Goal: Task Accomplishment & Management: Manage account settings

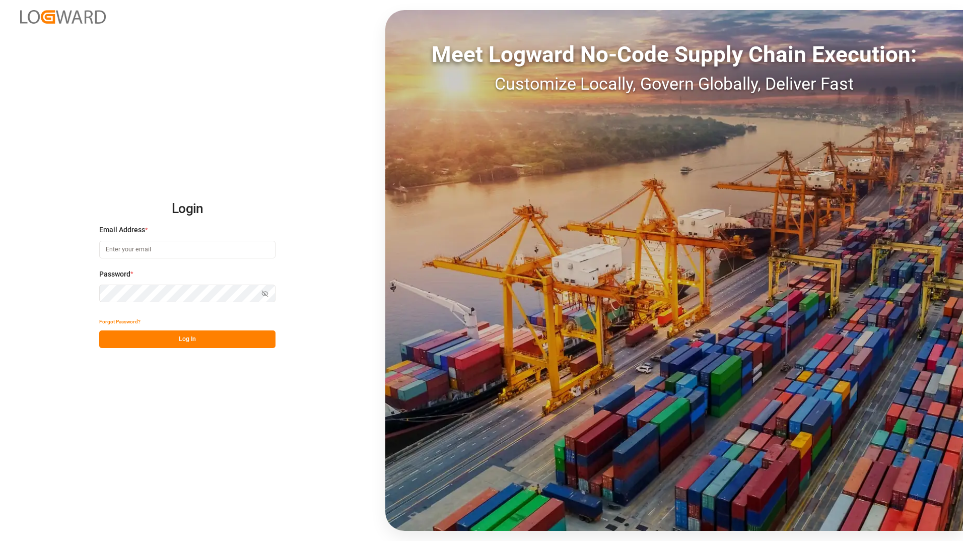
type input "[PERSON_NAME][EMAIL_ADDRESS][PERSON_NAME][DOMAIN_NAME]"
drag, startPoint x: 215, startPoint y: 338, endPoint x: 5, endPoint y: 183, distance: 261.1
click at [215, 338] on button "Log In" at bounding box center [187, 339] width 176 height 18
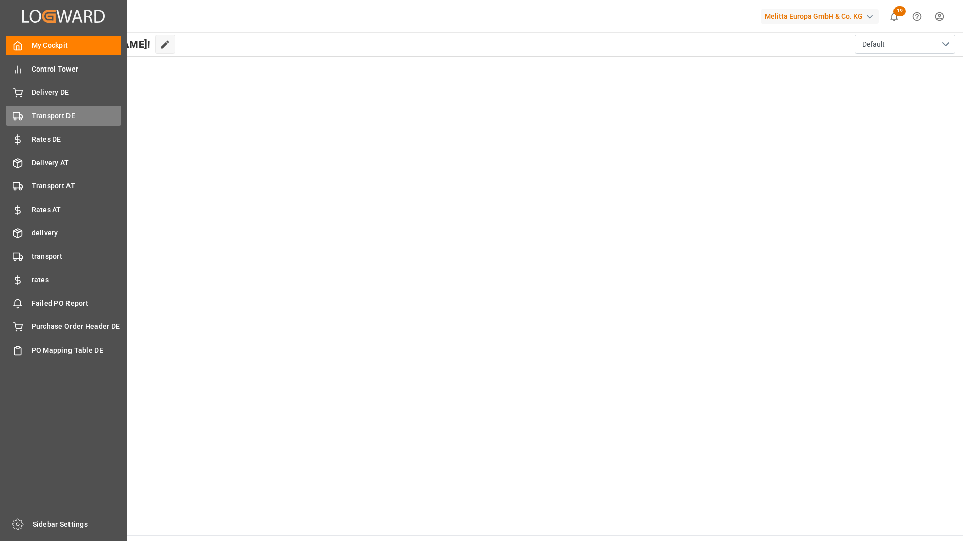
click at [58, 118] on span "Transport DE" at bounding box center [77, 116] width 90 height 11
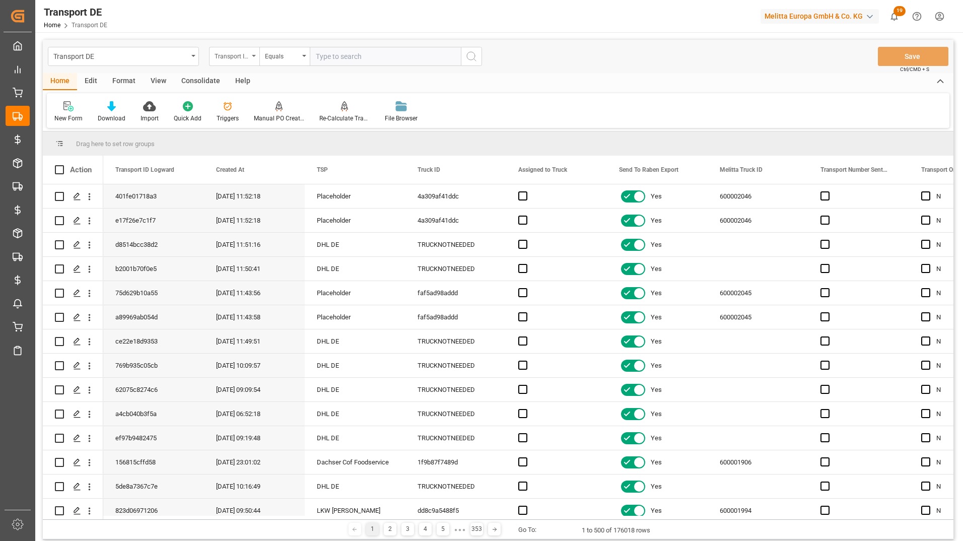
click at [232, 58] on div "Transport ID Logward" at bounding box center [232, 55] width 34 height 12
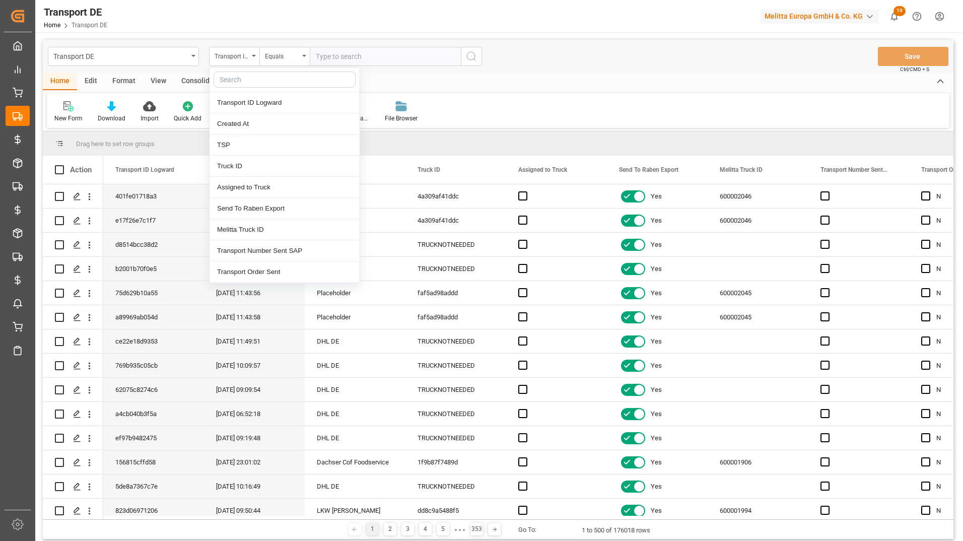
click at [247, 85] on input "text" at bounding box center [285, 80] width 142 height 16
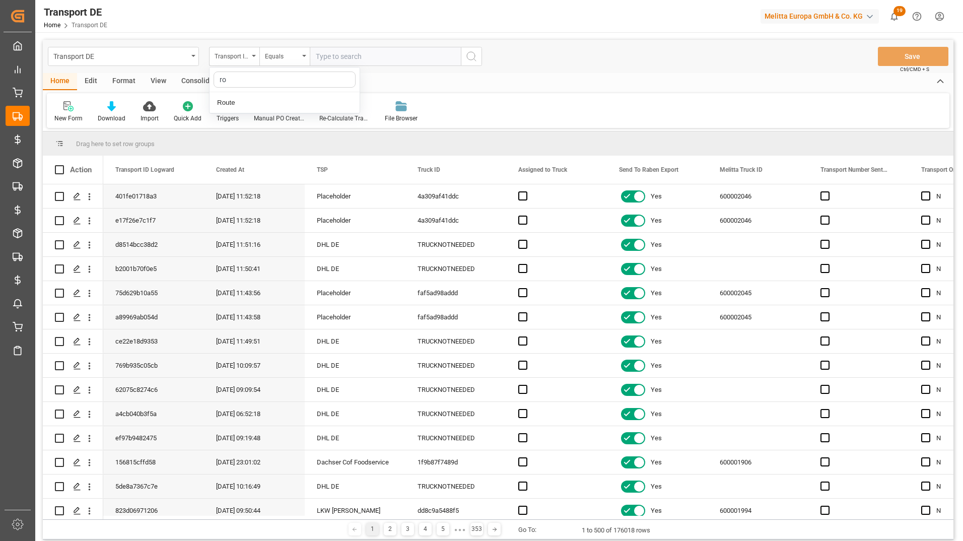
type input "rou"
click at [252, 100] on div "Route" at bounding box center [285, 102] width 150 height 21
click at [281, 57] on div "Equals" at bounding box center [282, 55] width 34 height 12
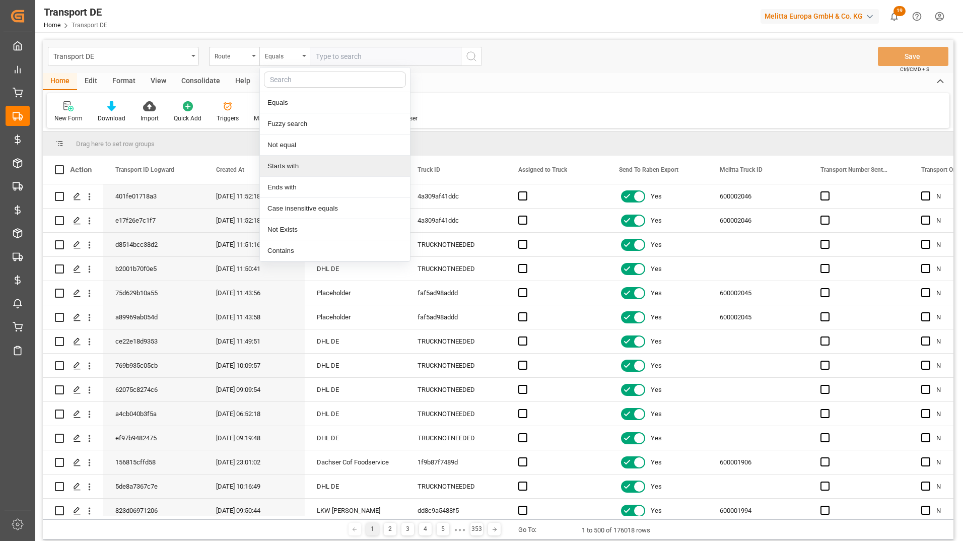
click at [290, 162] on div "Starts with" at bounding box center [335, 166] width 150 height 21
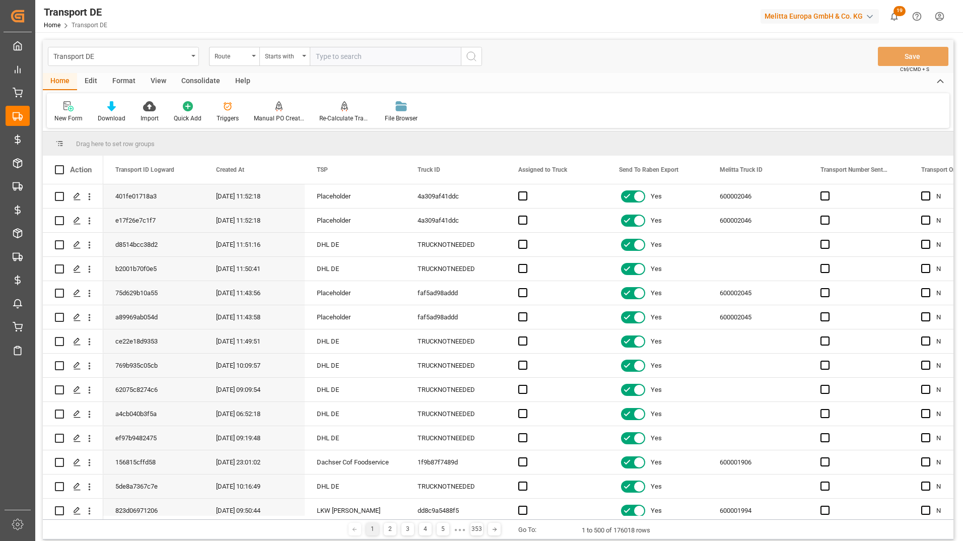
click at [331, 60] on input "text" at bounding box center [385, 56] width 151 height 19
type input "SE"
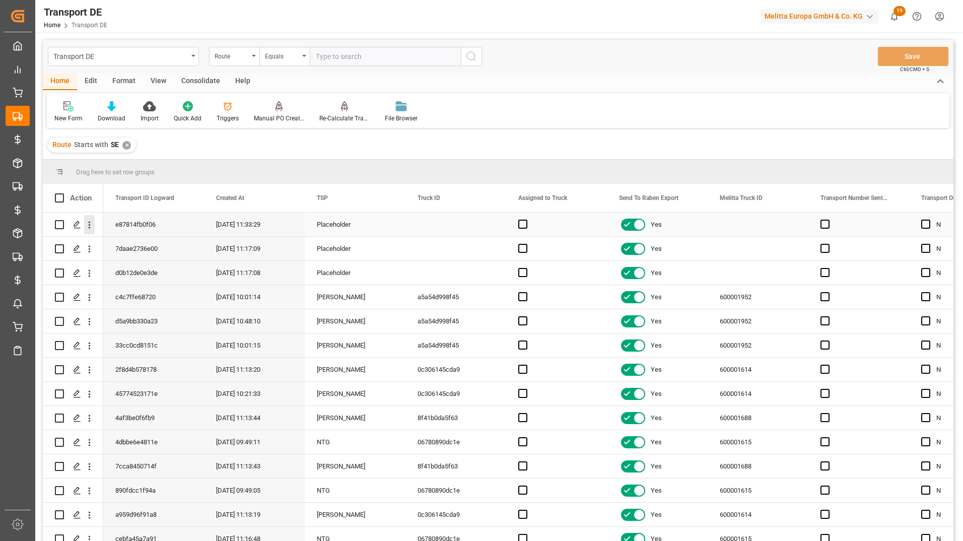
click at [91, 227] on icon "open menu" at bounding box center [89, 225] width 11 height 11
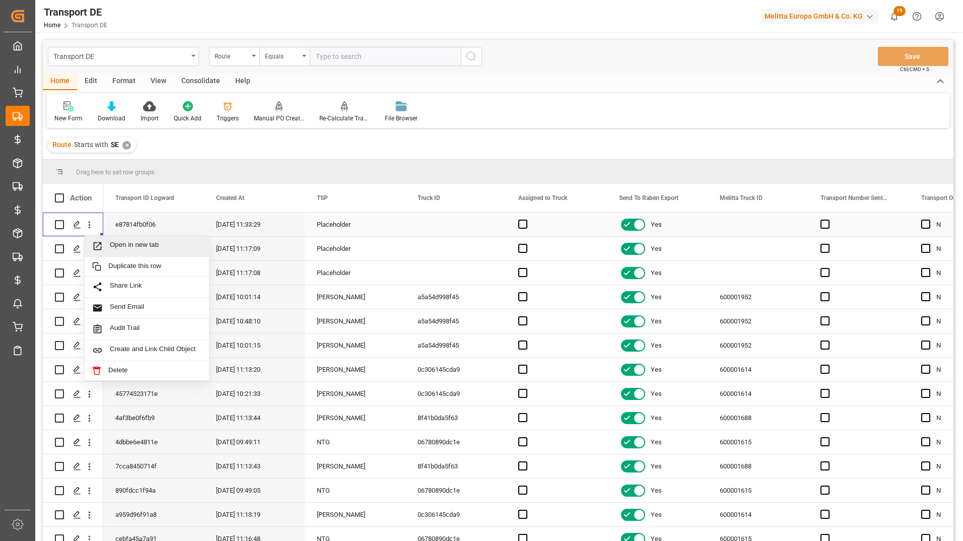
click at [163, 250] on span "Open in new tab" at bounding box center [156, 246] width 92 height 11
click at [92, 249] on icon "open menu" at bounding box center [89, 249] width 11 height 11
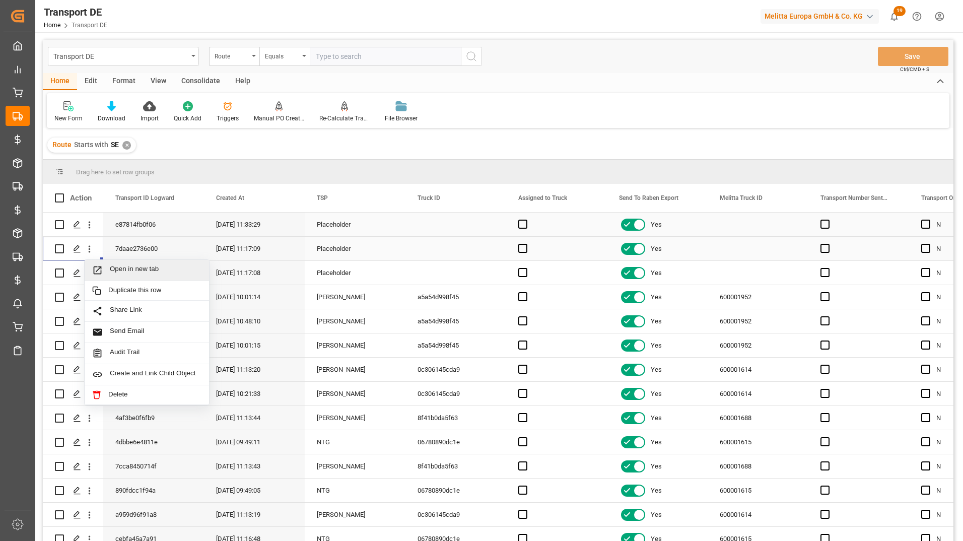
click at [138, 267] on span "Open in new tab" at bounding box center [156, 270] width 92 height 11
click at [88, 271] on icon "open menu" at bounding box center [89, 273] width 11 height 11
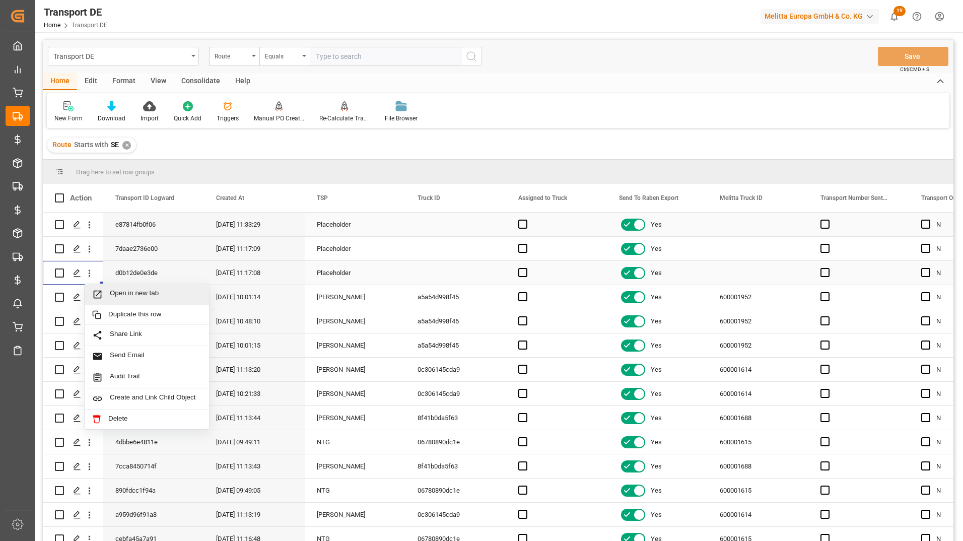
click at [119, 291] on span "Open in new tab" at bounding box center [156, 294] width 92 height 11
click at [290, 197] on span at bounding box center [288, 197] width 9 height 9
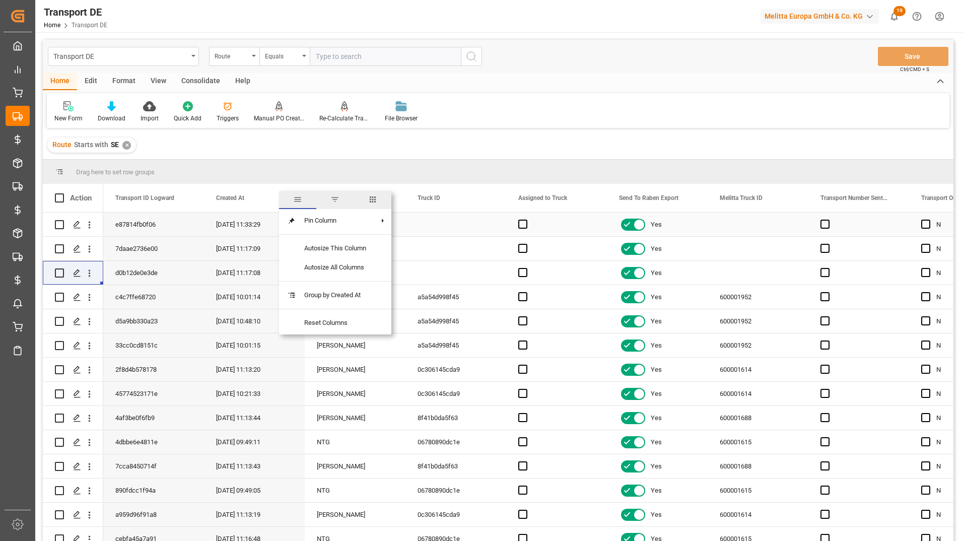
click at [374, 202] on span "columns" at bounding box center [372, 199] width 9 height 9
click at [291, 226] on input "Toggle Select All Columns" at bounding box center [289, 225] width 9 height 9
checkbox input "false"
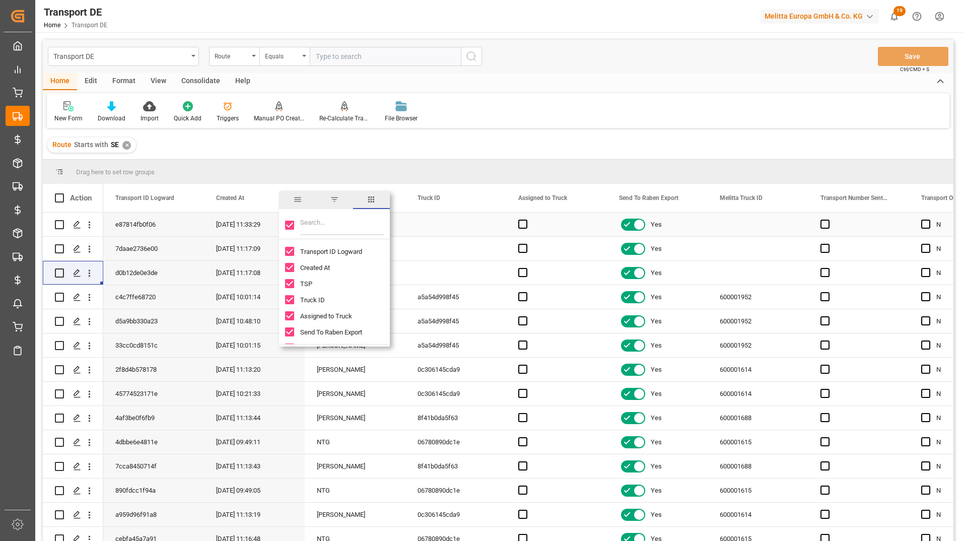
checkbox input "false"
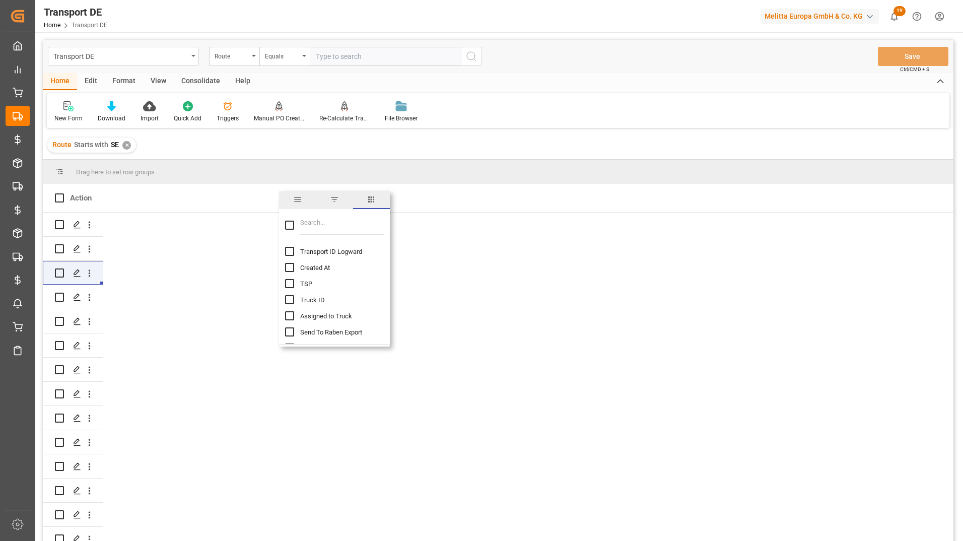
click at [292, 251] on input "Transport ID Logward column toggle visibility (hidden)" at bounding box center [289, 251] width 9 height 9
checkbox input "true"
checkbox input "false"
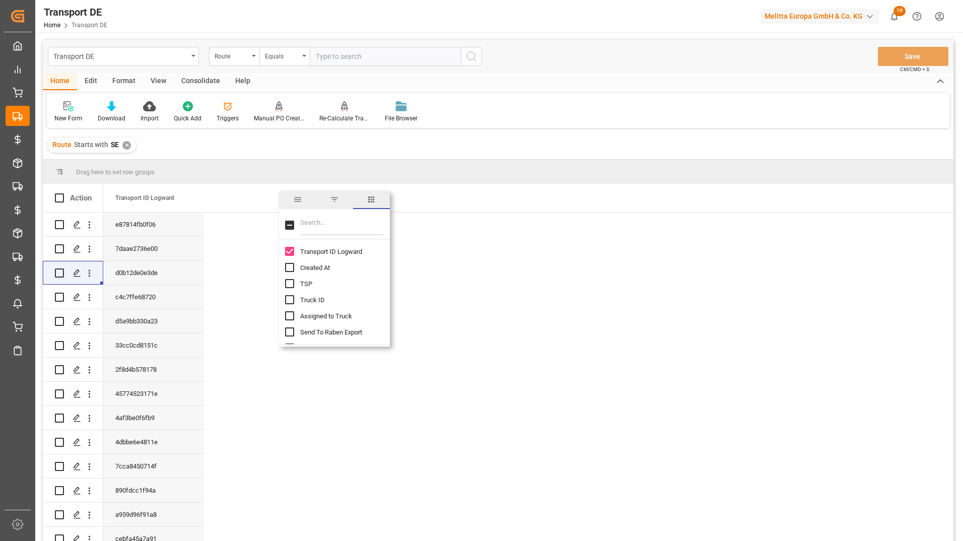
click at [317, 217] on input "Filter Columns Input" at bounding box center [342, 225] width 84 height 20
type input "count"
click at [287, 333] on input "Delivery Count column toggle visibility (hidden)" at bounding box center [289, 331] width 9 height 9
checkbox input "true"
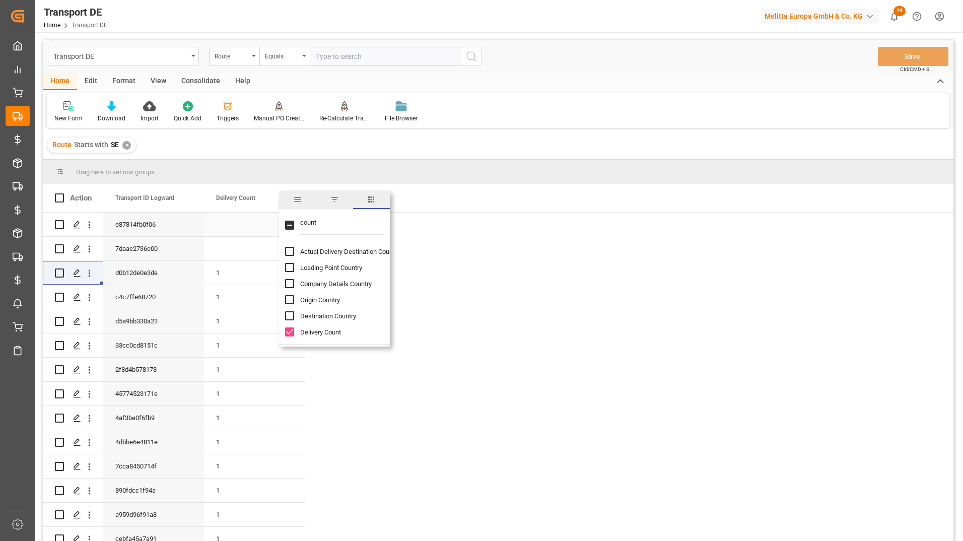
checkbox input "false"
drag, startPoint x: 325, startPoint y: 223, endPoint x: 289, endPoint y: 229, distance: 36.8
click at [289, 229] on div "count" at bounding box center [334, 225] width 111 height 28
type input "pal"
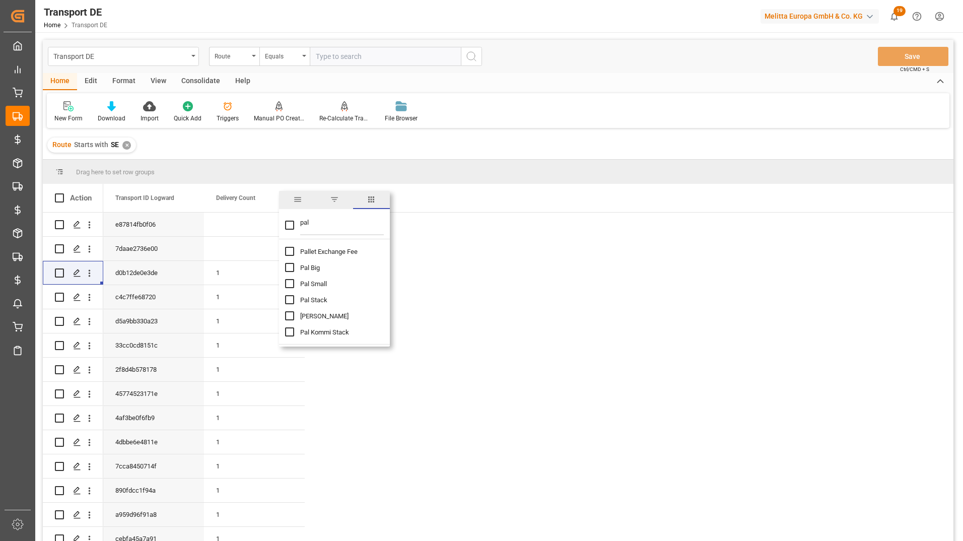
click at [291, 316] on input "Pal Kommi column toggle visibility (hidden)" at bounding box center [289, 315] width 9 height 9
checkbox input "true"
checkbox input "false"
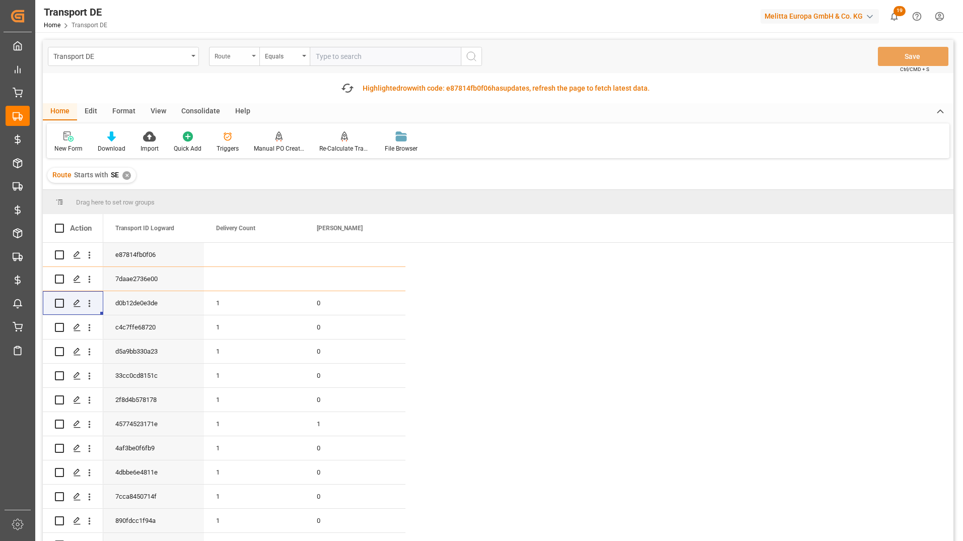
click at [233, 59] on div "Route" at bounding box center [232, 55] width 34 height 12
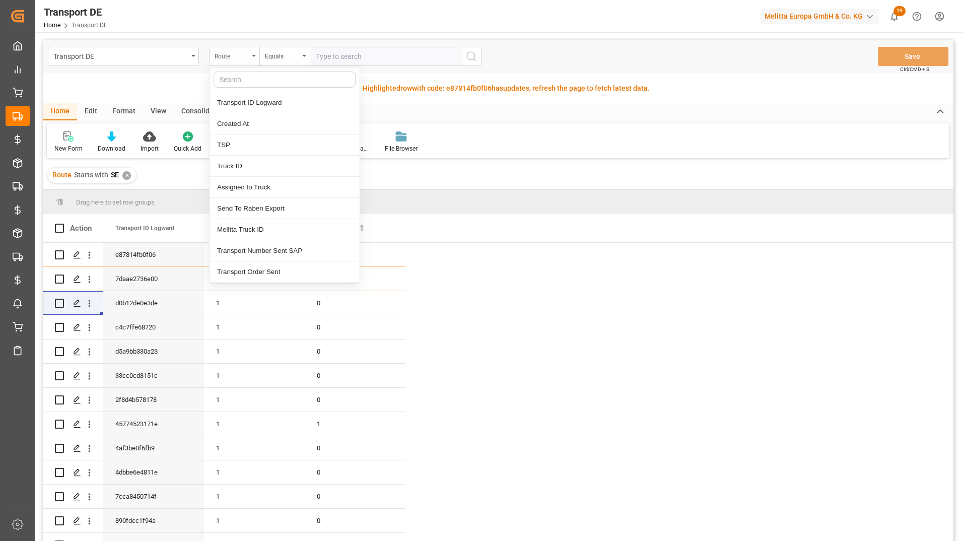
click at [238, 81] on input "text" at bounding box center [285, 80] width 142 height 16
type input "de"
click at [451, 204] on div "Drag here to set row groups" at bounding box center [498, 202] width 911 height 24
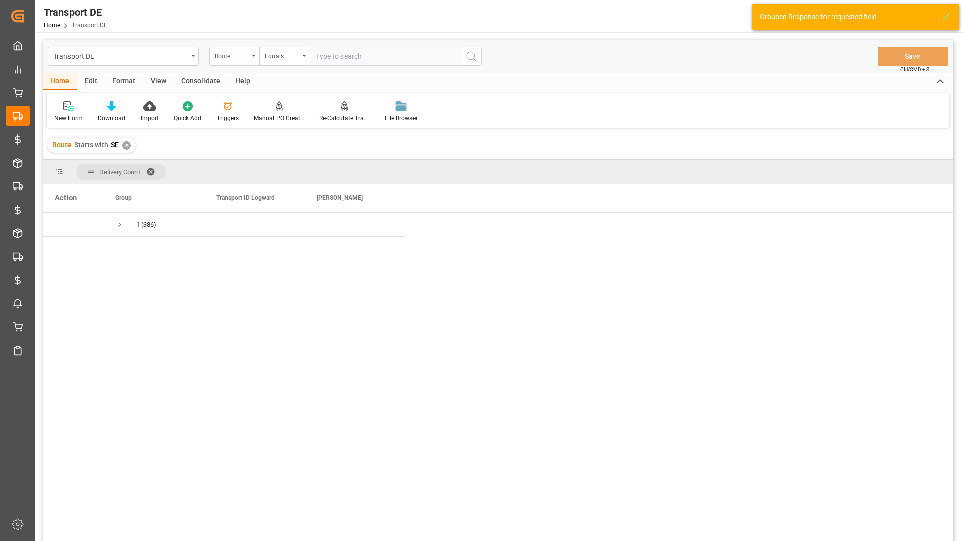
click at [229, 56] on div "Route" at bounding box center [232, 55] width 34 height 12
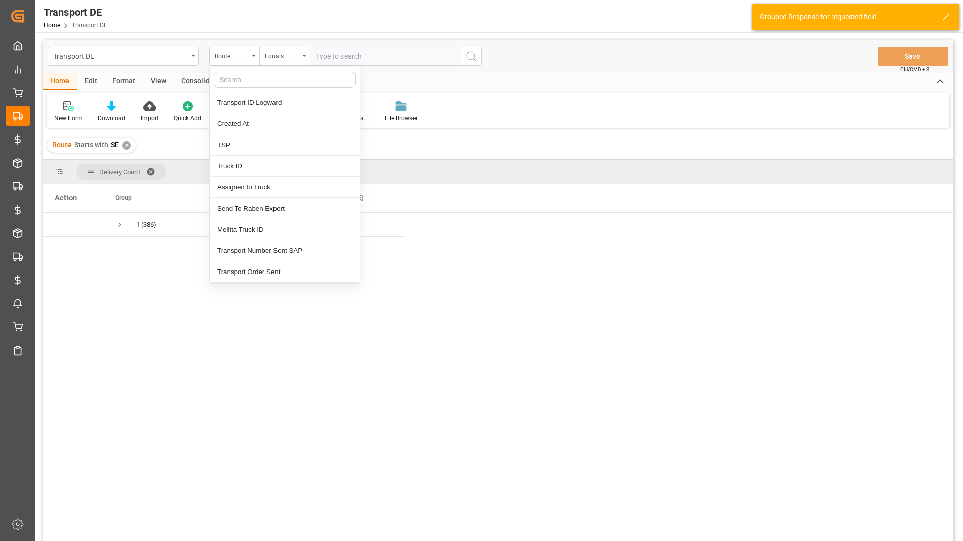
click at [235, 81] on input "text" at bounding box center [285, 80] width 142 height 16
type input "load"
click at [254, 104] on div "Loading Date Actual" at bounding box center [285, 102] width 150 height 21
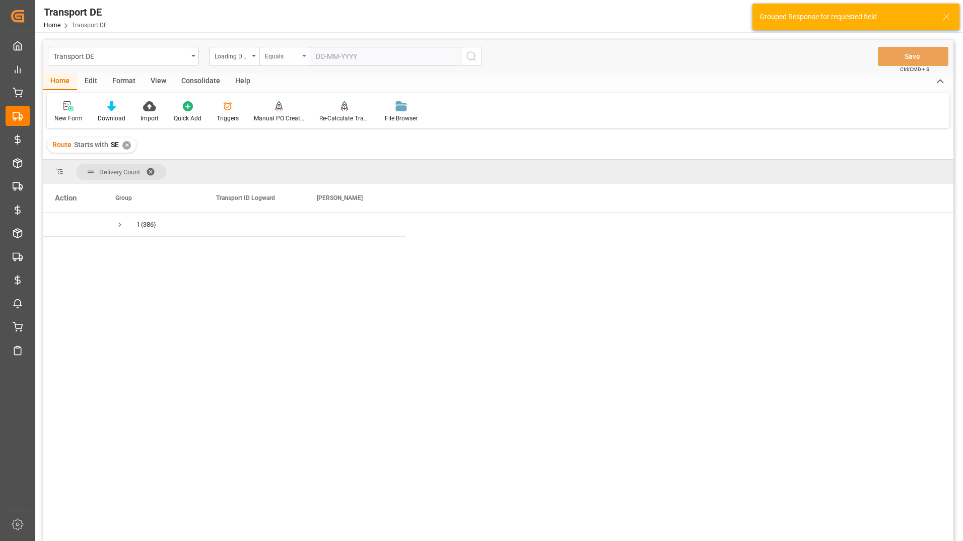
click at [298, 59] on div "Equals" at bounding box center [282, 55] width 34 height 12
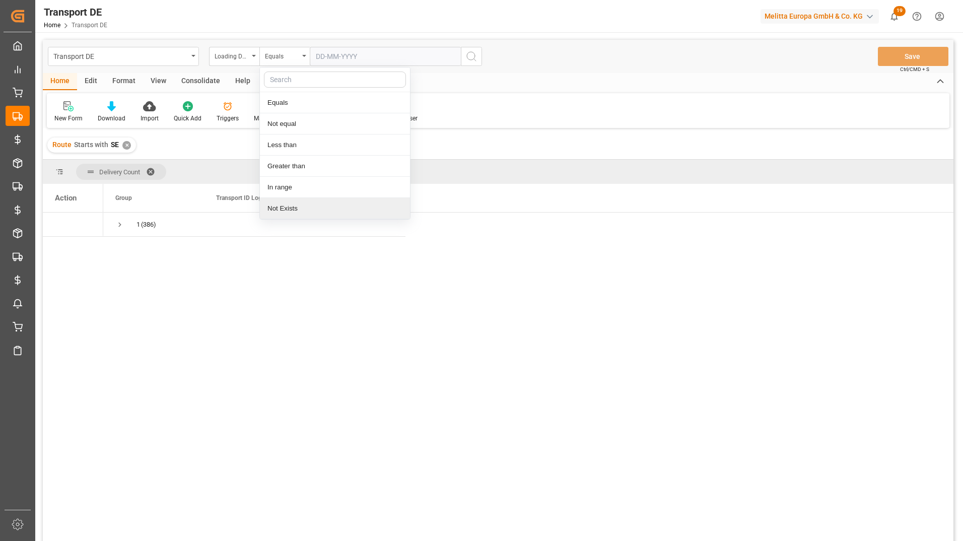
click at [301, 202] on div "Not Exists" at bounding box center [335, 208] width 150 height 21
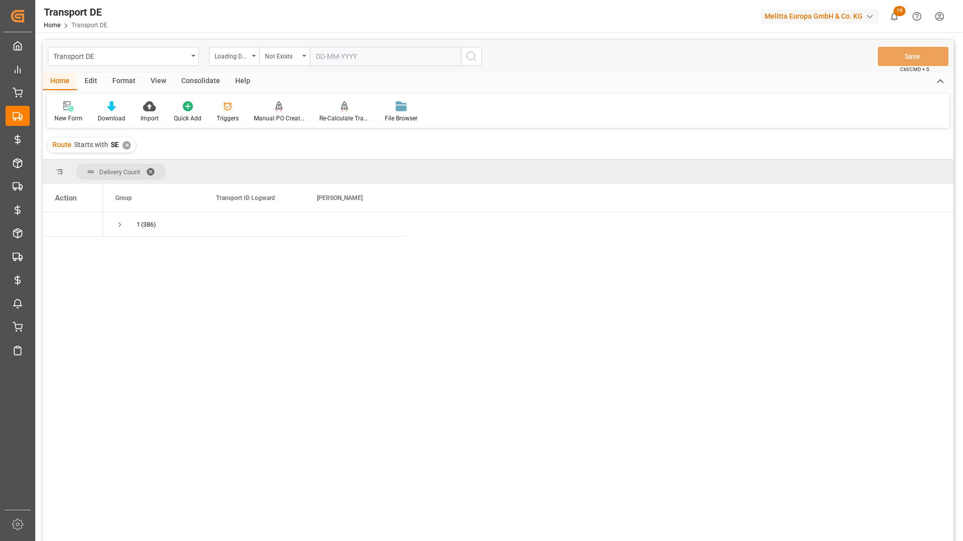
click at [473, 56] on icon "search button" at bounding box center [471, 56] width 12 height 12
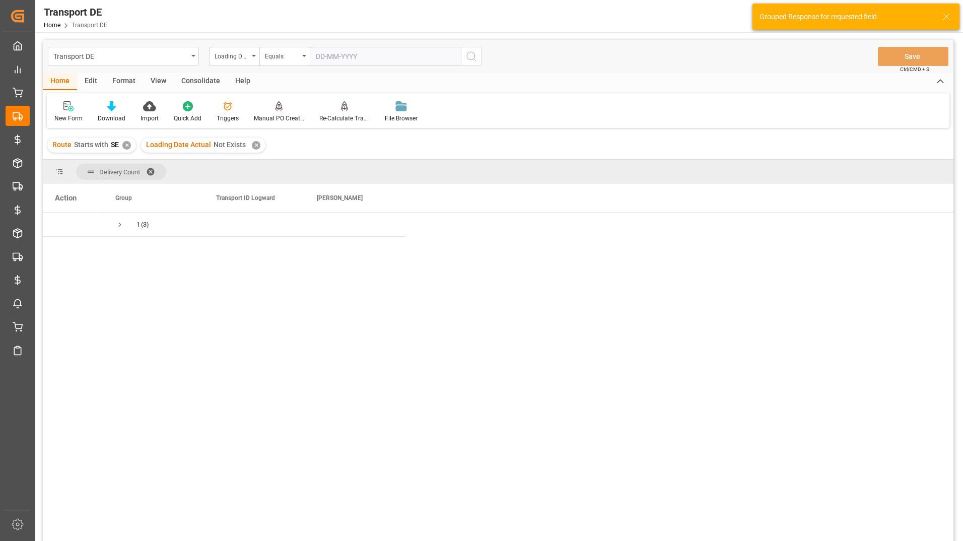
click at [129, 146] on div "✕" at bounding box center [126, 145] width 9 height 9
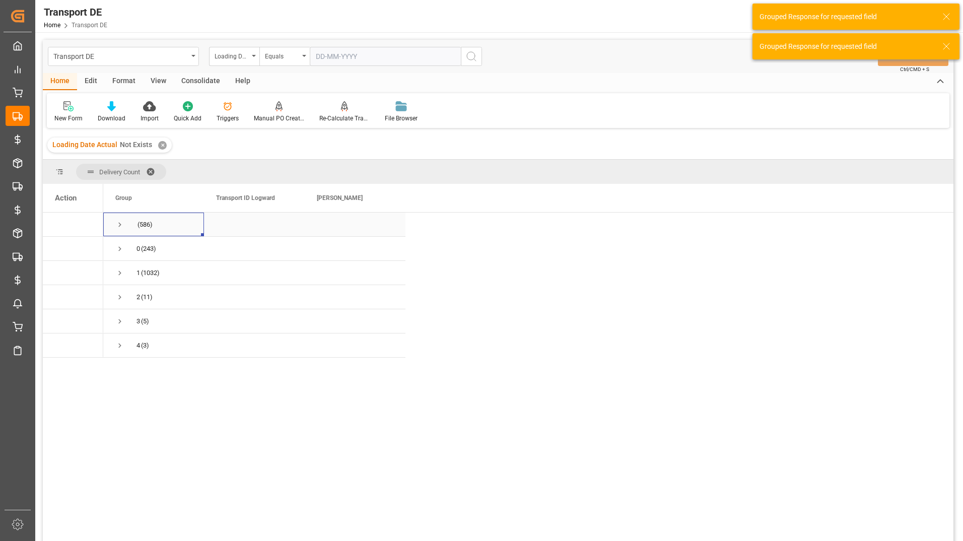
click at [121, 227] on span "Press SPACE to select this row." at bounding box center [119, 224] width 9 height 9
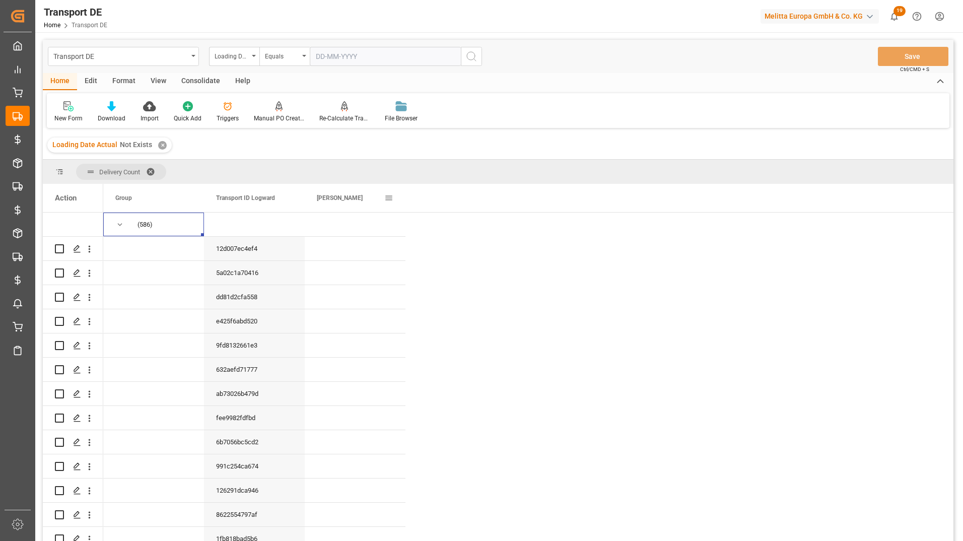
click at [390, 196] on span at bounding box center [388, 197] width 9 height 9
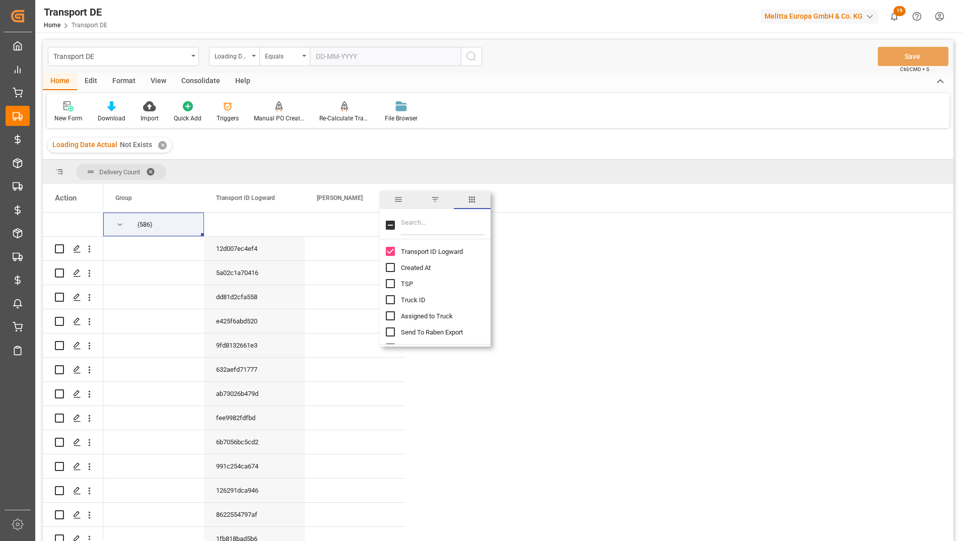
click at [421, 223] on input "Filter Columns Input" at bounding box center [443, 225] width 84 height 20
type input "sale"
click at [394, 251] on input "Sales Organization column toggle visibility (hidden)" at bounding box center [390, 251] width 9 height 9
checkbox input "true"
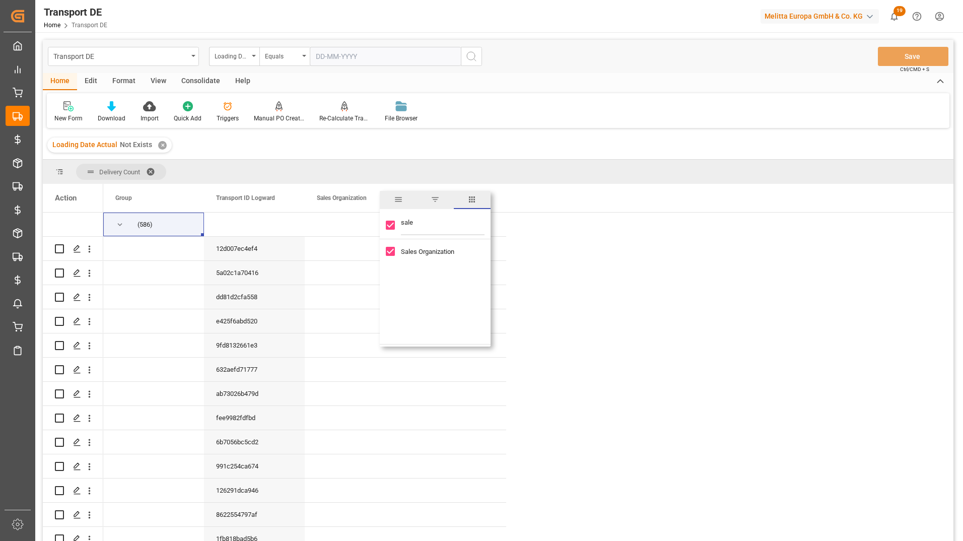
drag, startPoint x: 428, startPoint y: 223, endPoint x: 424, endPoint y: 251, distance: 28.9
click at [392, 224] on div "sale" at bounding box center [435, 225] width 111 height 28
type input "dat"
checkbox input "false"
type input "dat"
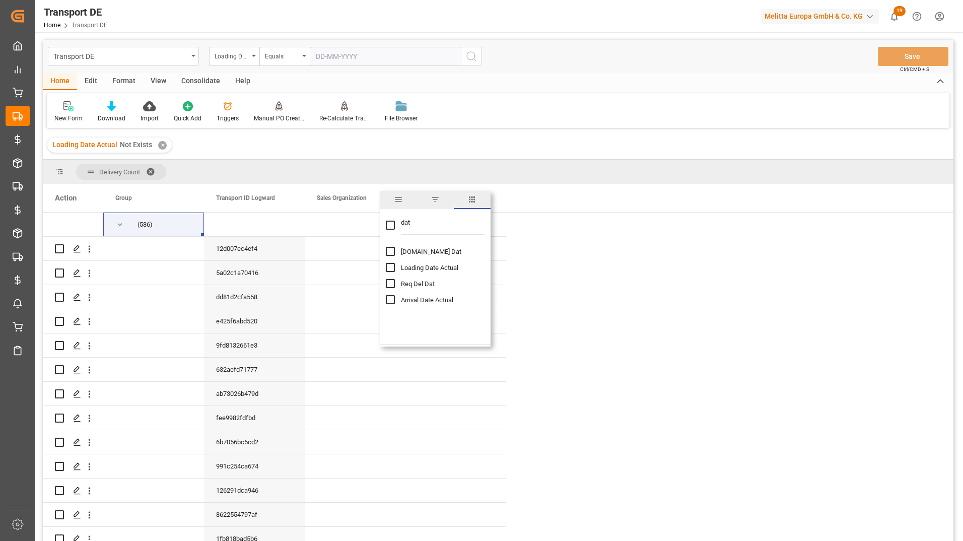
click at [393, 254] on input "Pl.GI Dat column toggle visibility (hidden)" at bounding box center [390, 251] width 9 height 9
checkbox input "true"
checkbox input "false"
drag, startPoint x: 418, startPoint y: 224, endPoint x: 392, endPoint y: 225, distance: 25.7
click at [392, 225] on div "dat" at bounding box center [435, 225] width 111 height 28
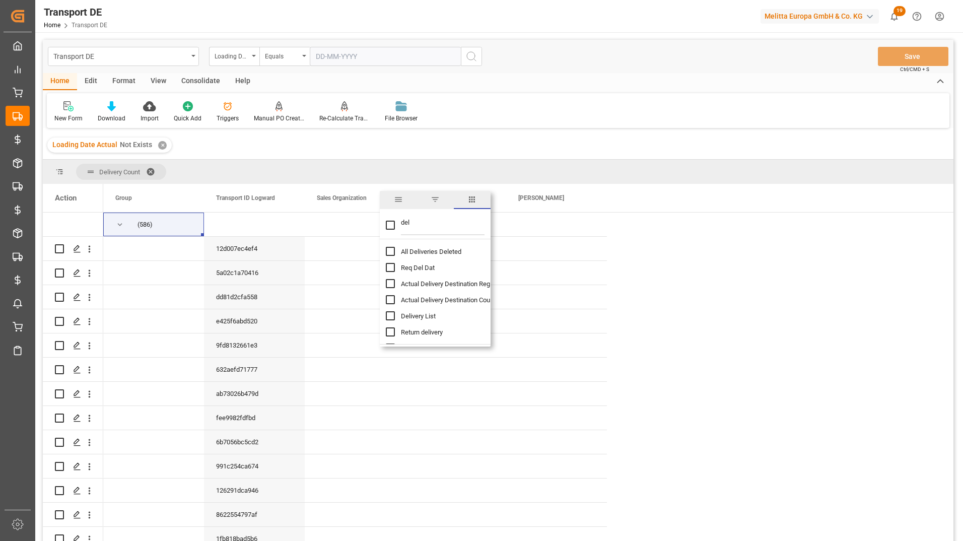
type input "del"
click at [392, 248] on input "All Deliveries Deleted column toggle visibility (hidden)" at bounding box center [390, 251] width 9 height 9
checkbox input "true"
checkbox input "false"
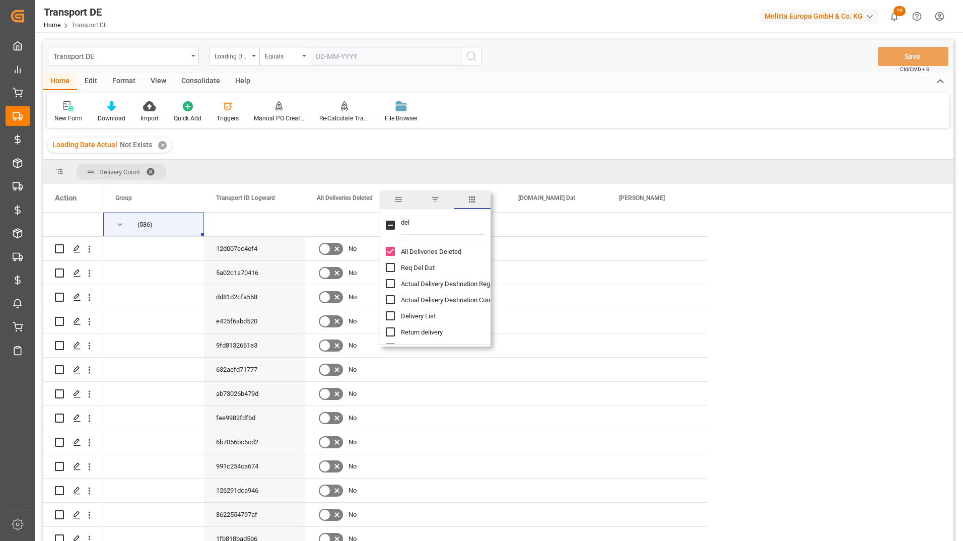
click at [551, 152] on div "Loading Date Actual Not Exists ✕" at bounding box center [498, 145] width 911 height 28
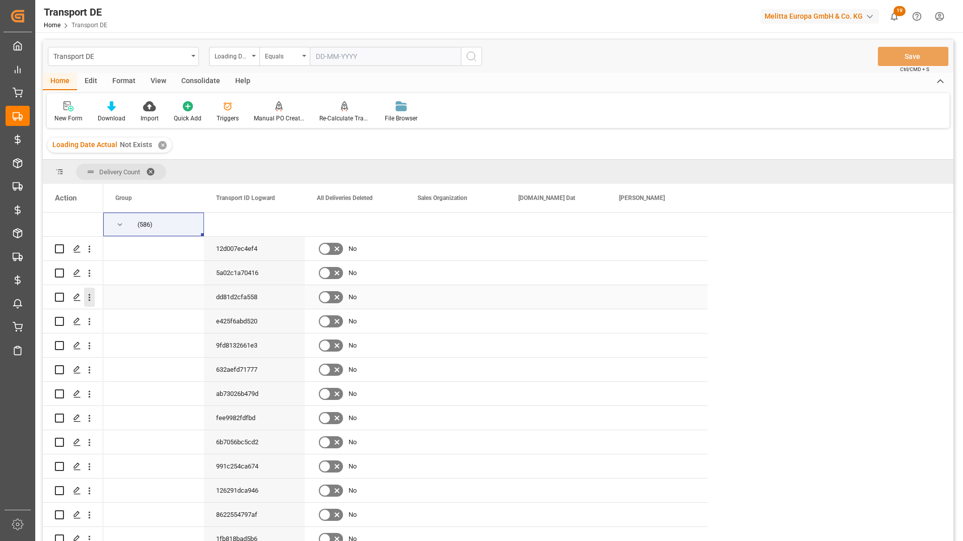
click at [90, 294] on icon "open menu" at bounding box center [89, 297] width 11 height 11
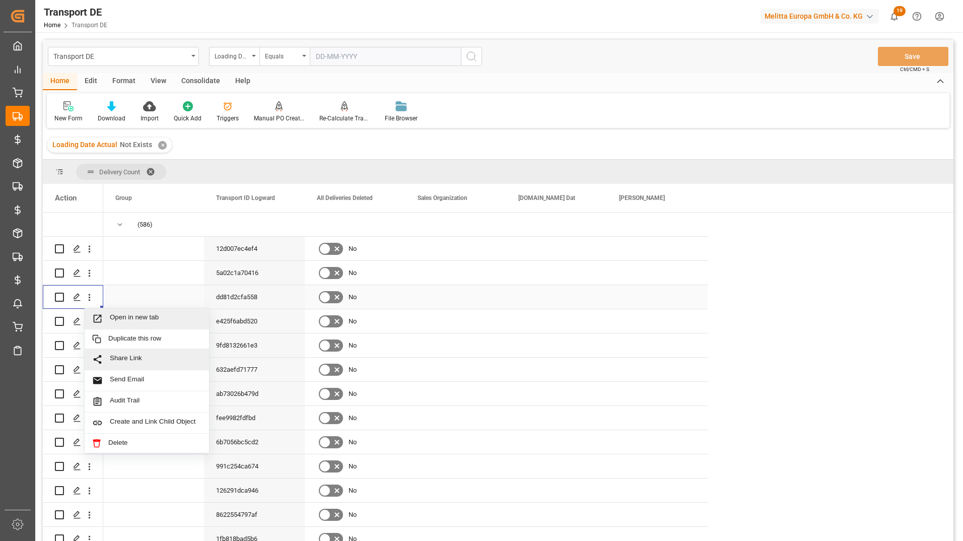
click at [159, 317] on span "Open in new tab" at bounding box center [156, 318] width 92 height 11
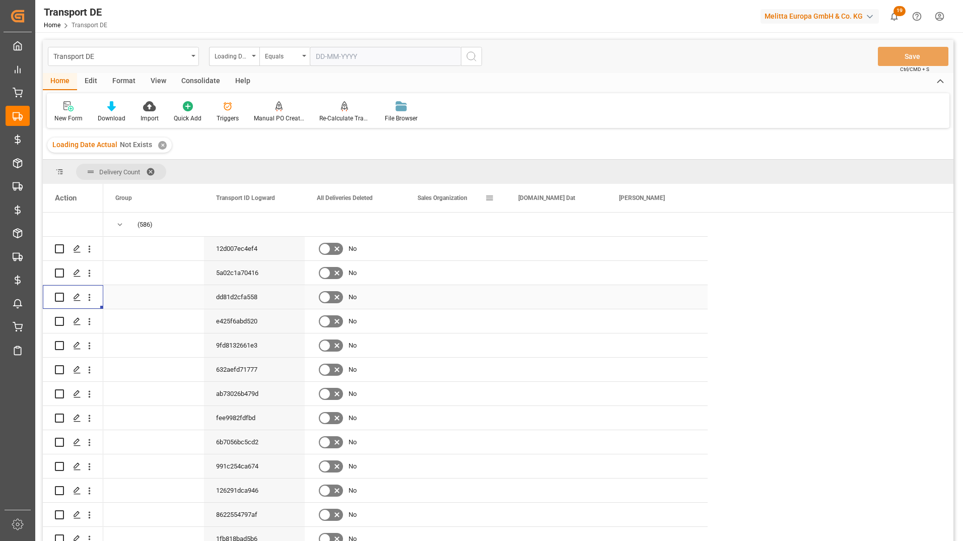
click at [489, 197] on span at bounding box center [489, 197] width 9 height 9
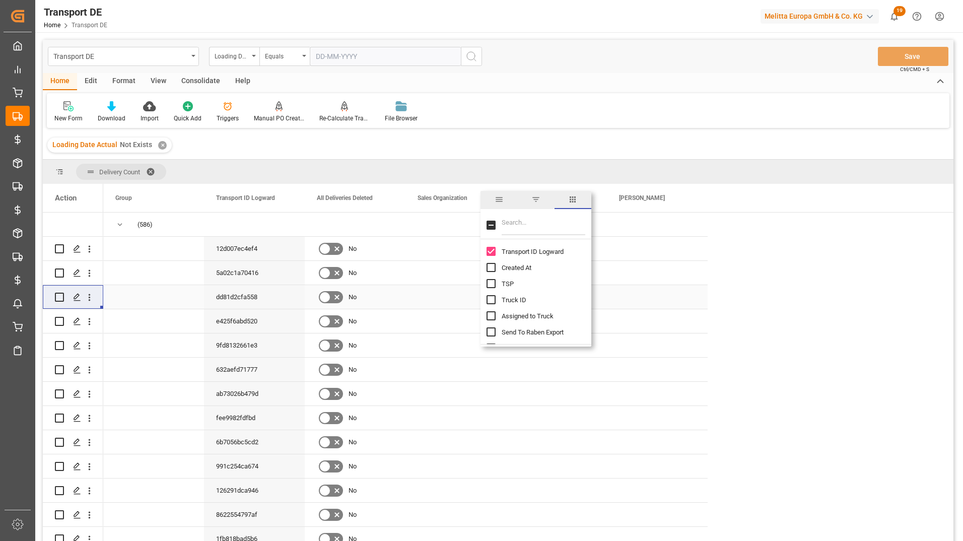
click at [518, 227] on input "Filter Columns Input" at bounding box center [544, 225] width 84 height 20
type input "dd"
click at [492, 268] on input "DD Name column toggle visibility (hidden)" at bounding box center [490, 267] width 9 height 9
checkbox input "true"
checkbox input "false"
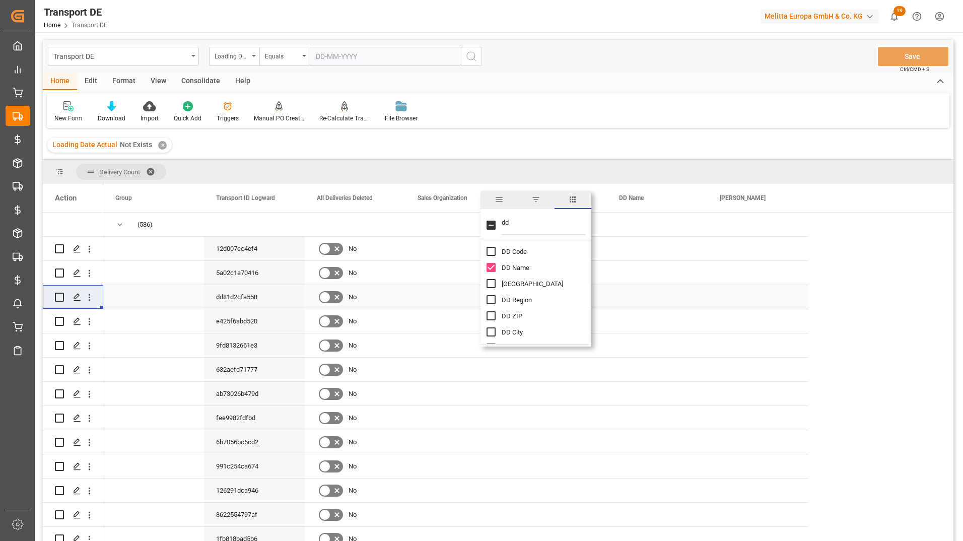
click at [493, 285] on input "DD Street column toggle visibility (hidden)" at bounding box center [490, 283] width 9 height 9
checkbox input "true"
click at [543, 131] on div "Loading Date Actual Not Exists ✕" at bounding box center [498, 145] width 911 height 28
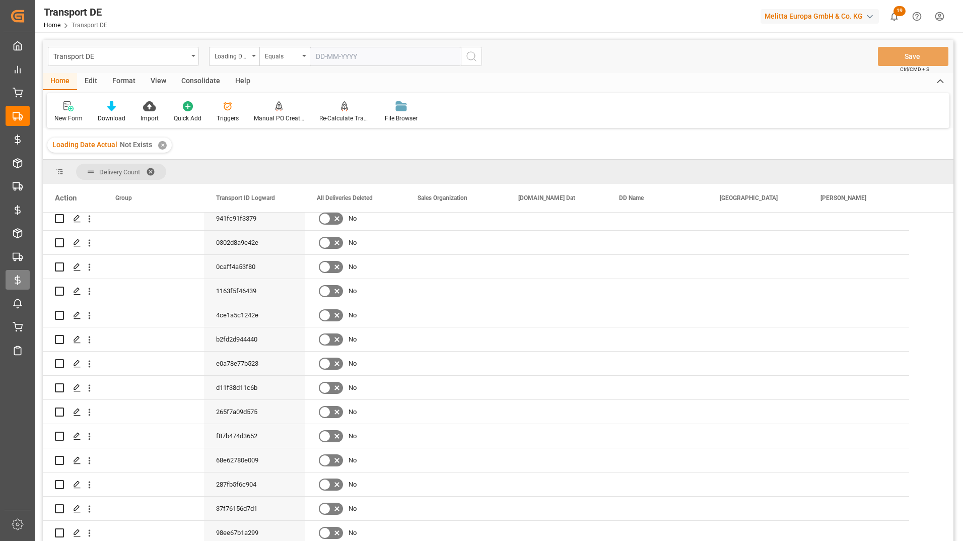
scroll to position [4533, 0]
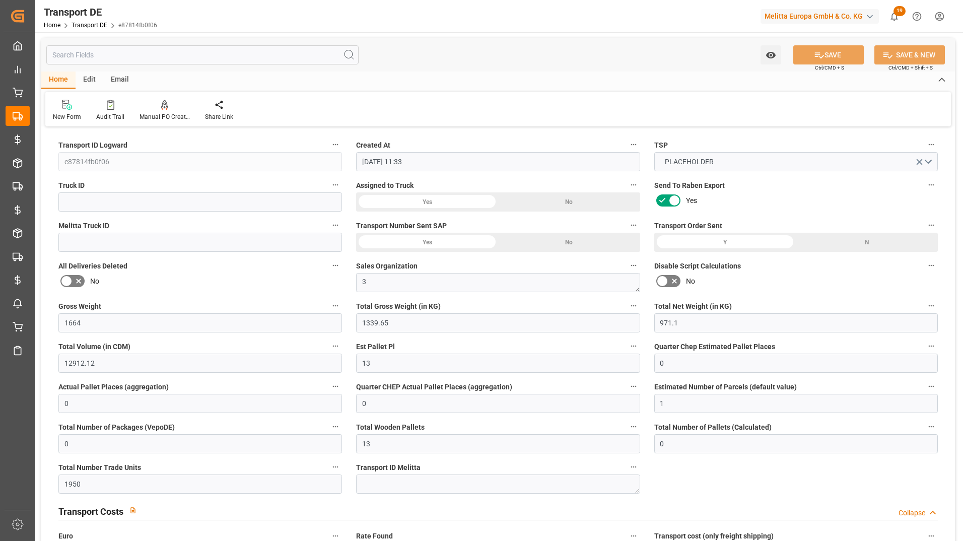
scroll to position [50, 0]
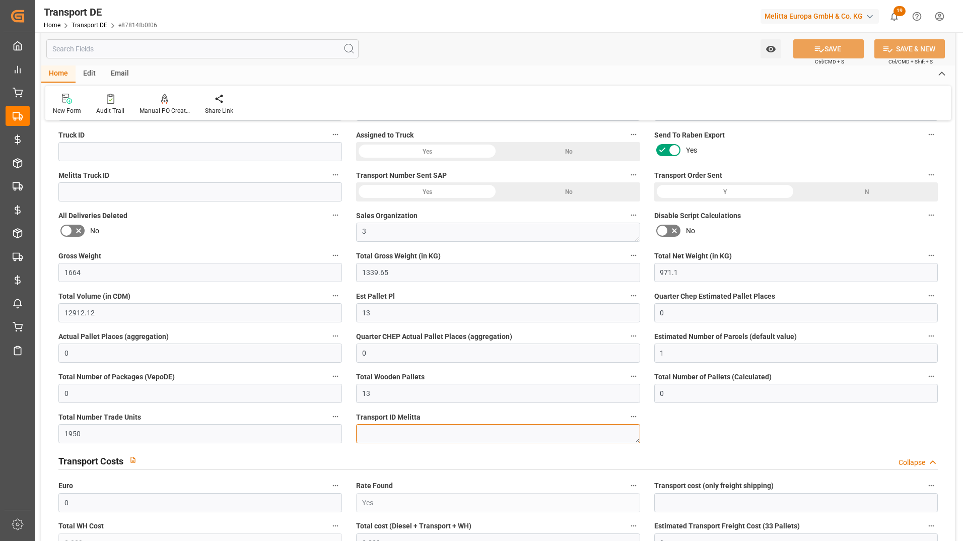
click at [391, 436] on textarea at bounding box center [498, 433] width 284 height 19
type textarea "Update"
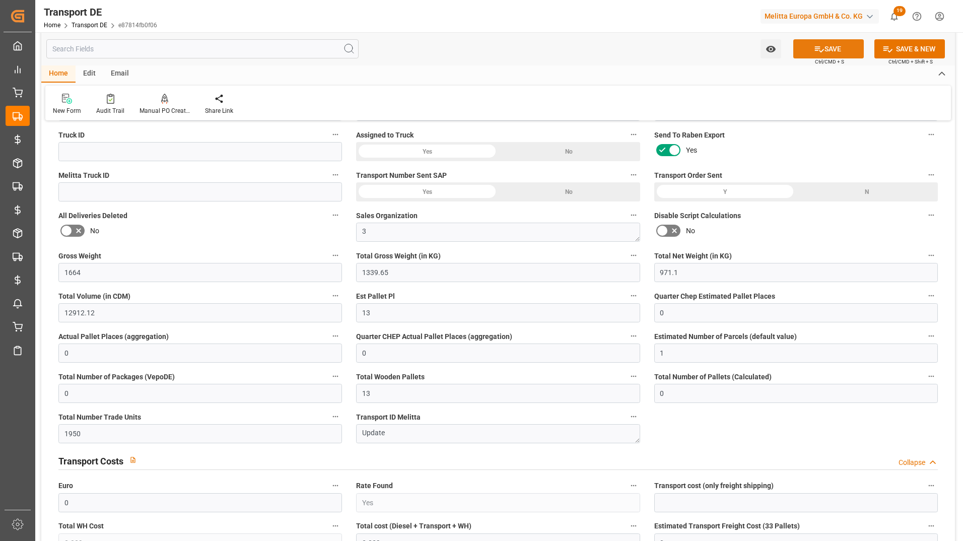
click at [832, 43] on button "SAVE" at bounding box center [828, 48] width 71 height 19
type input "[PERSON_NAME][STREET_ADDRESS]"
type input "Melitta Europa GmbH & Co. KG"
type input "[STREET_ADDRESS]"
type input "32427"
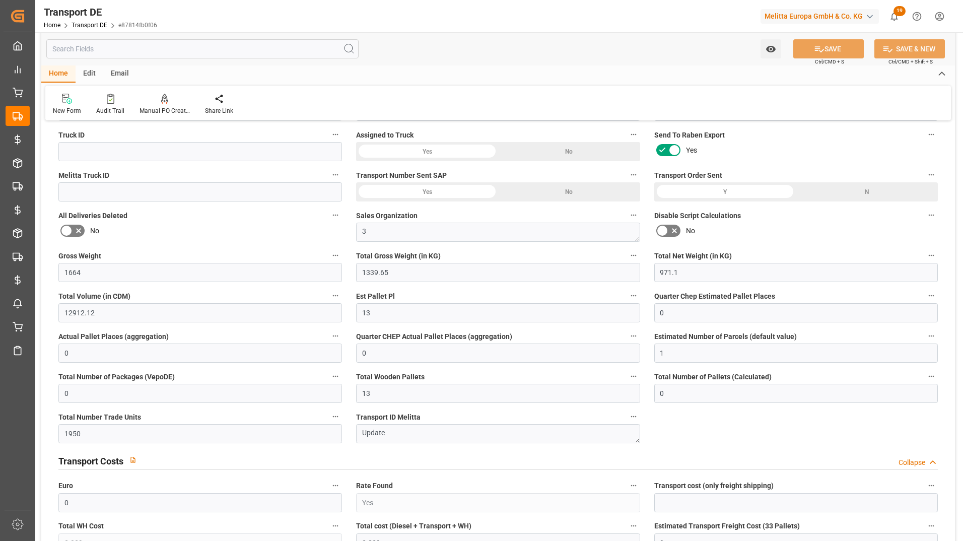
type input "DE 126011900"
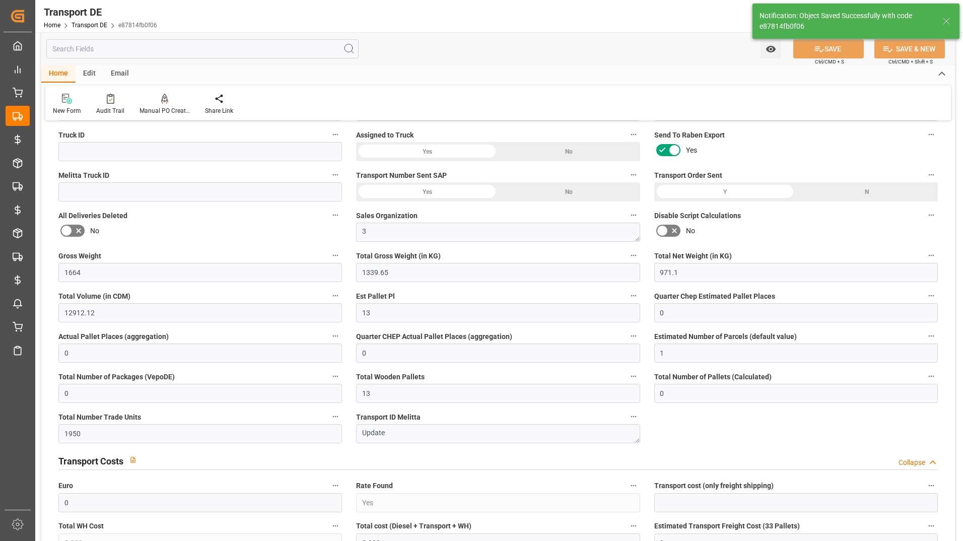
type input "0"
type input "1"
type input "0"
type input "1950"
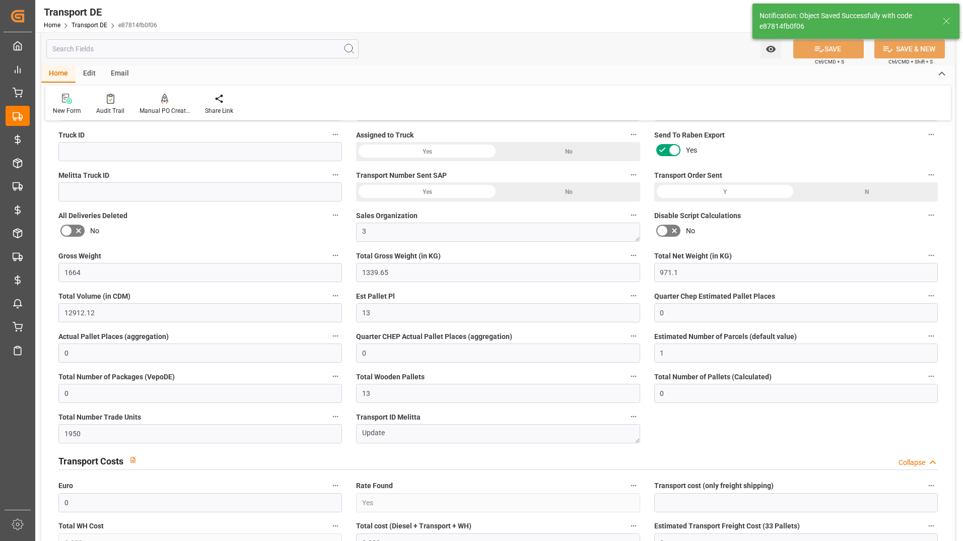
type input "3.039"
click at [120, 52] on input "text" at bounding box center [202, 48] width 312 height 19
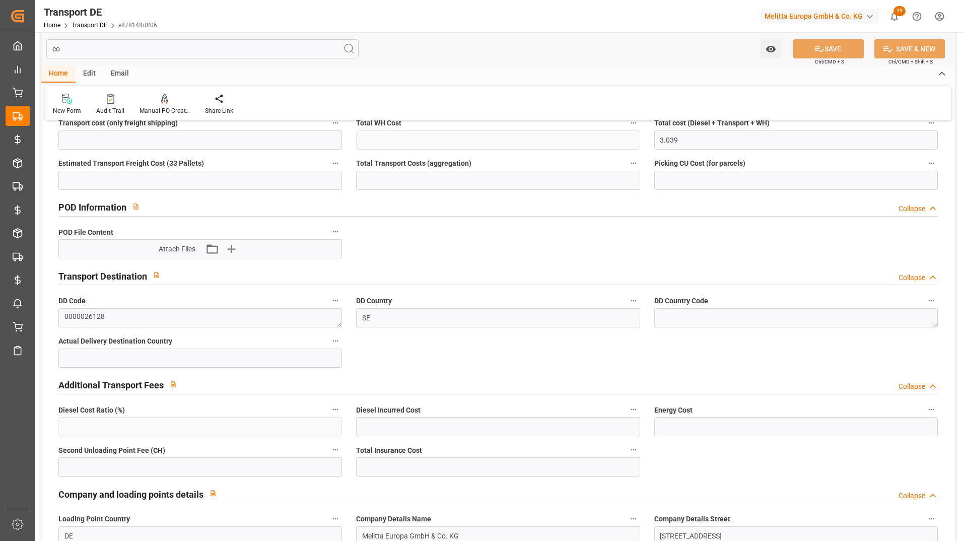
type input "cou"
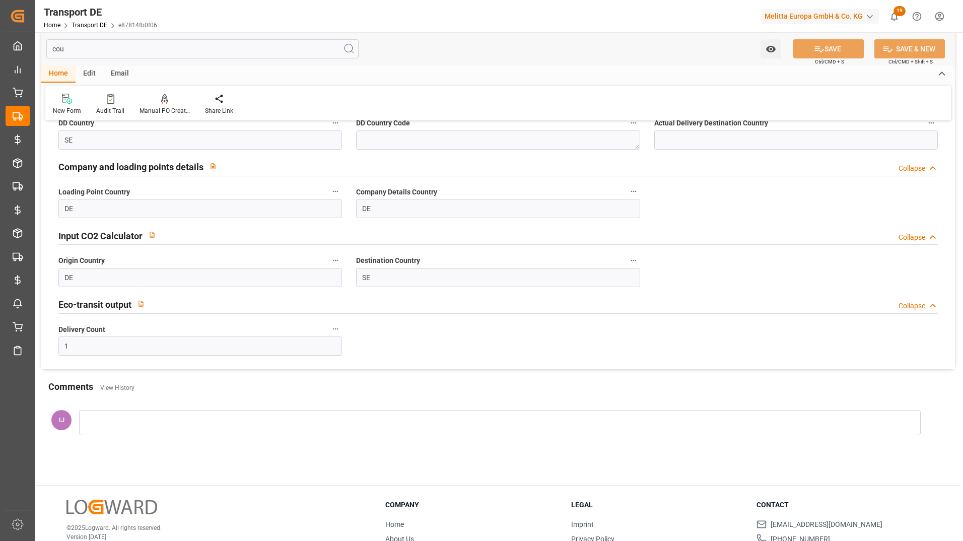
type input "1"
type input "count"
click at [119, 96] on div at bounding box center [110, 98] width 28 height 11
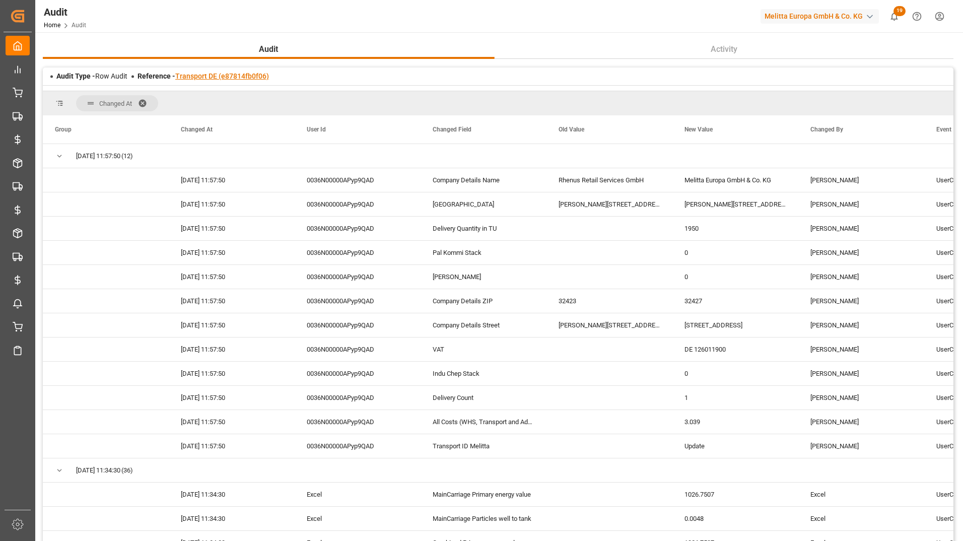
click at [217, 74] on link "Transport DE (e87814fb0f06)" at bounding box center [222, 76] width 94 height 8
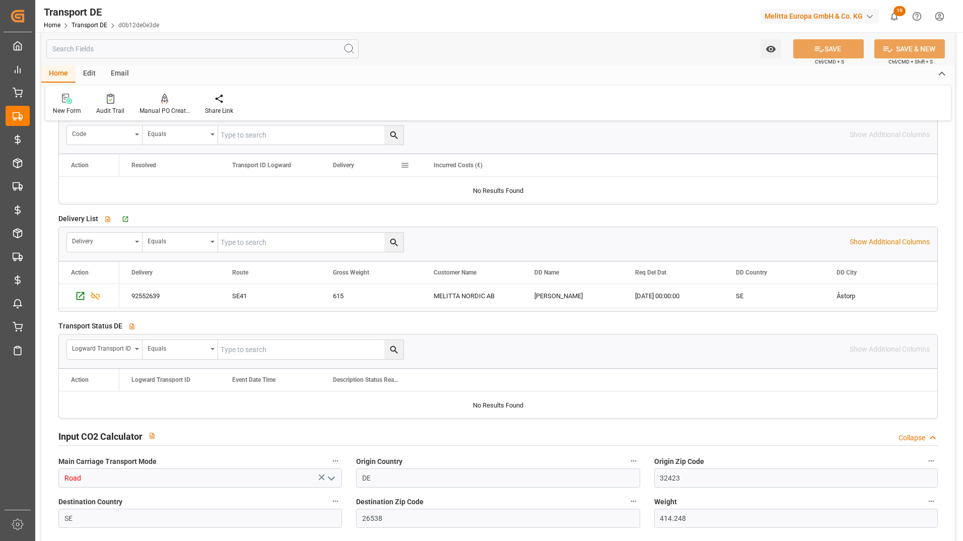
scroll to position [1813, 0]
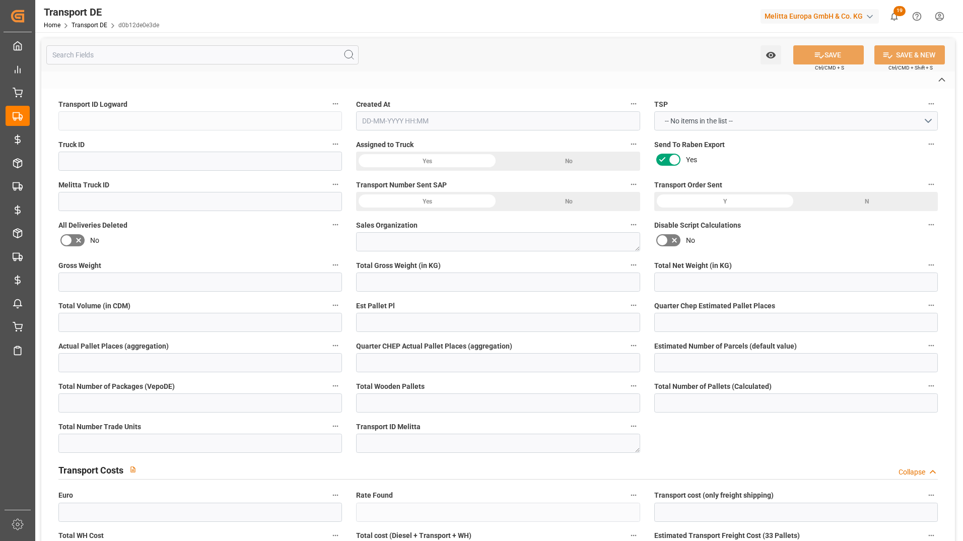
type input "d0b12de0e3de"
type textarea "3"
type input "Yes"
type input "3.039"
type textarea "0000026128"
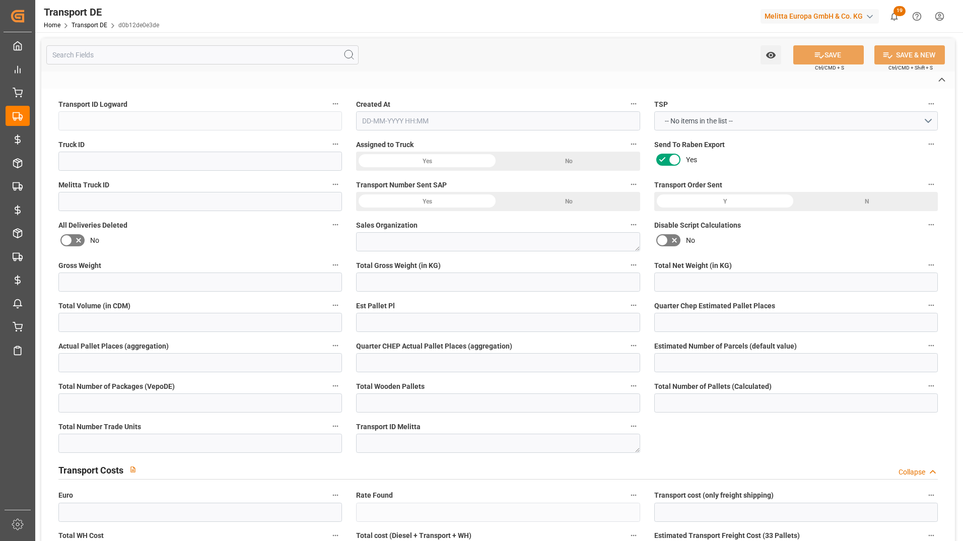
type textarea "[PERSON_NAME]"
type input "Ji-Te Gatan 18"
type input "26538"
type textarea "Åstorp"
type input "SE"
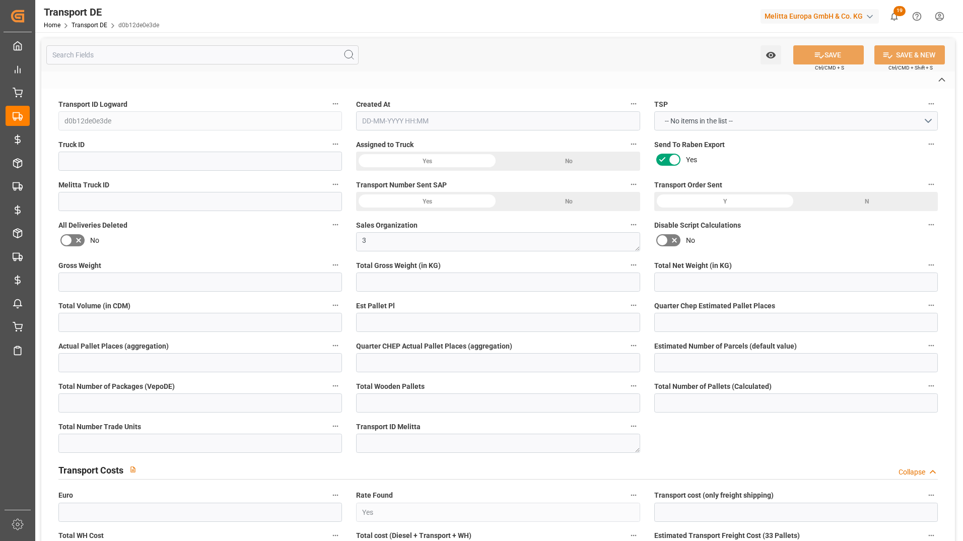
type input "DE-32423"
type input "Rhenus Retail Services GmbH"
type input "[PERSON_NAME][STREET_ADDRESS]"
type input "32423"
type input "Minden"
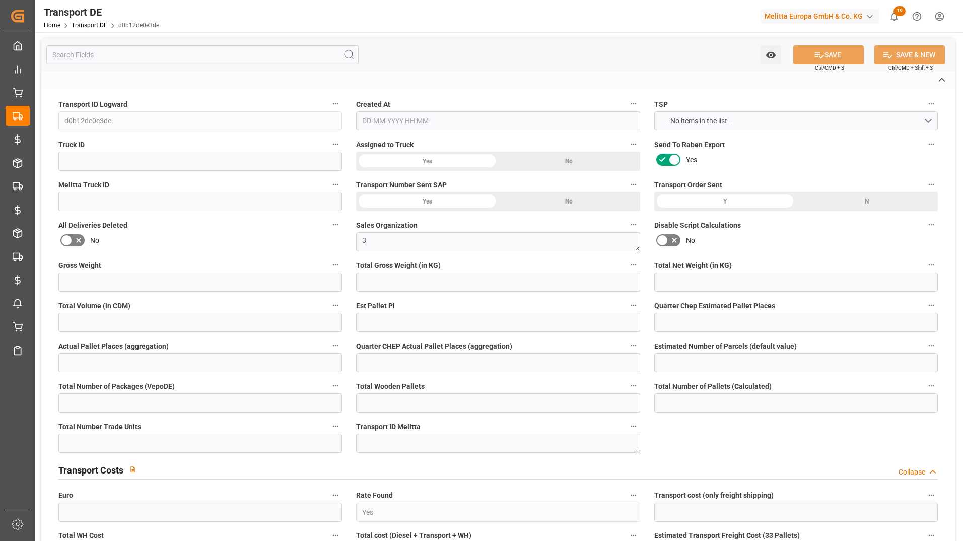
type input "DE"
type input "Melitta Europa GmbH & Co. KG"
type input "[STREET_ADDRESS]"
type input "32427"
type input "Minden"
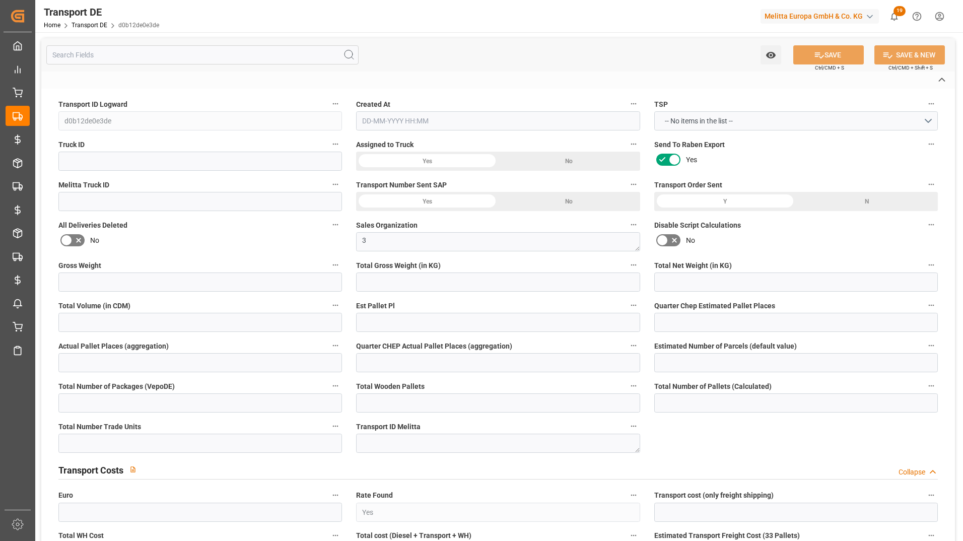
type input "DE"
type textarea "2ddd5320f2c0"
type input "Road"
type input "DE"
type input "32423"
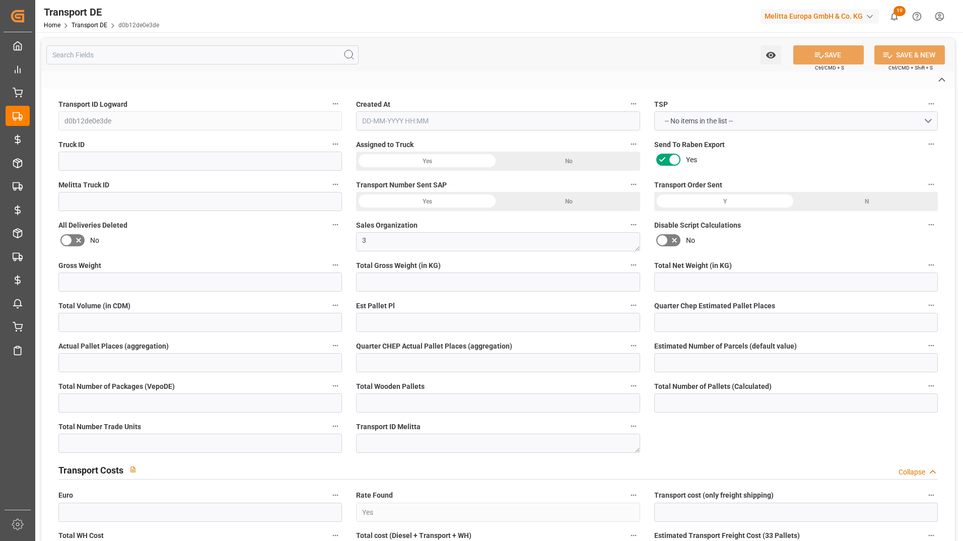
type input "SE"
type input "26538"
type input "Small Shipment"
type input "3.5-7.5 t"
type input "EURO 6"
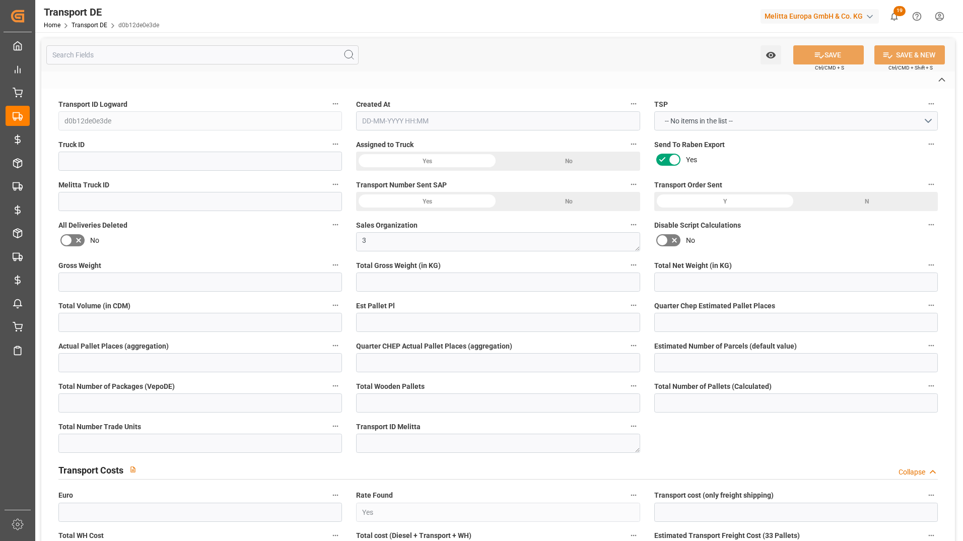
type input "Diesel"
type input "SE41"
type input "DAP"
type input "DE 126011900"
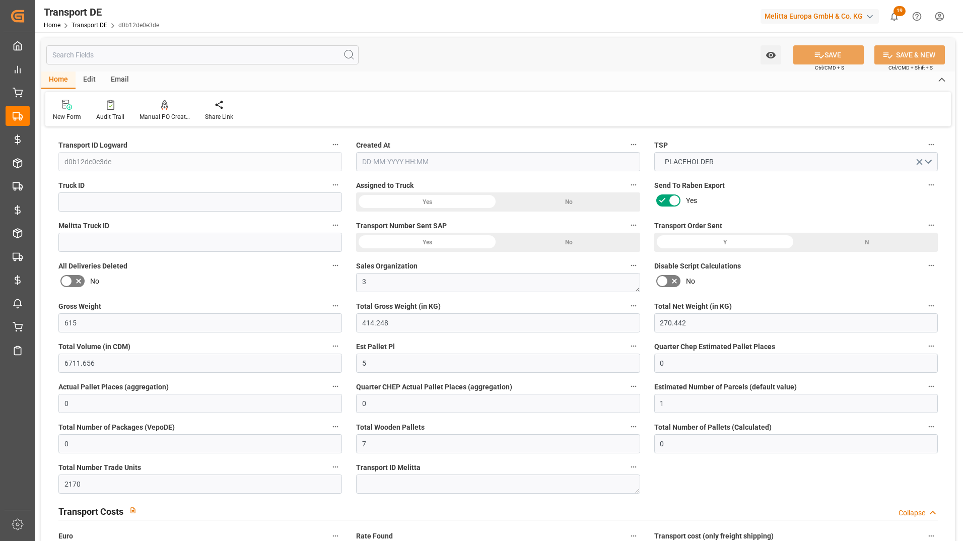
type input "615"
type input "414.248"
type input "270.442"
type input "6711.656"
type input "5"
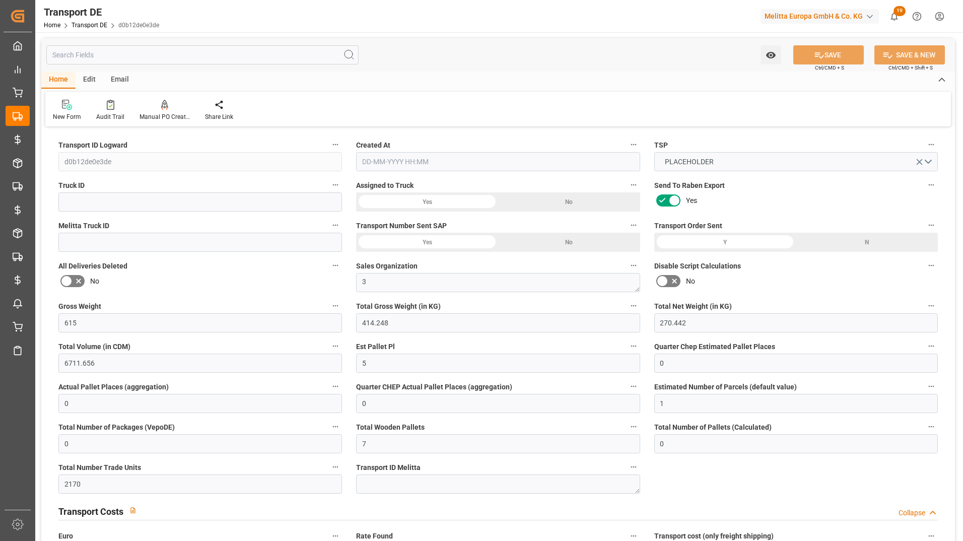
type input "0"
type input "1"
type input "0"
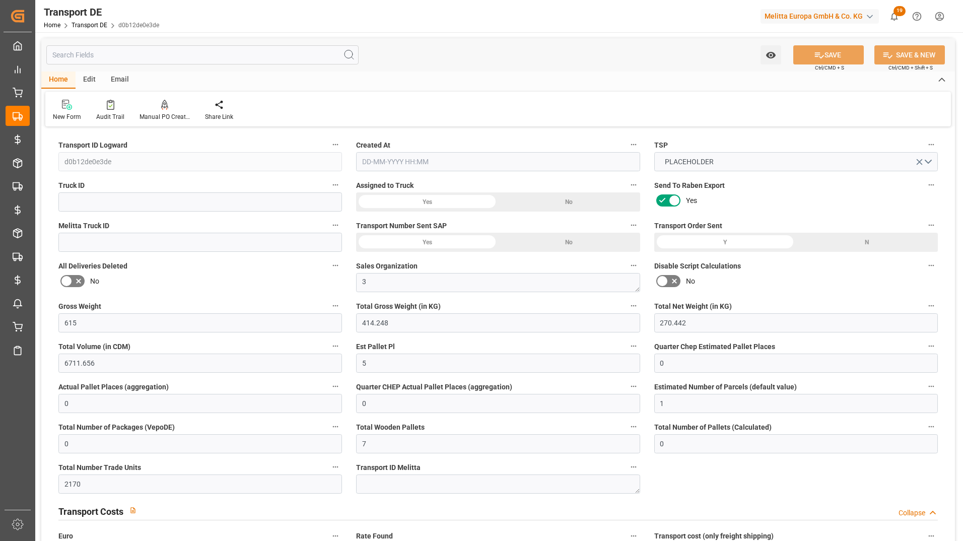
type input "7"
type input "0"
type input "2170"
type input "0"
type input "3.039"
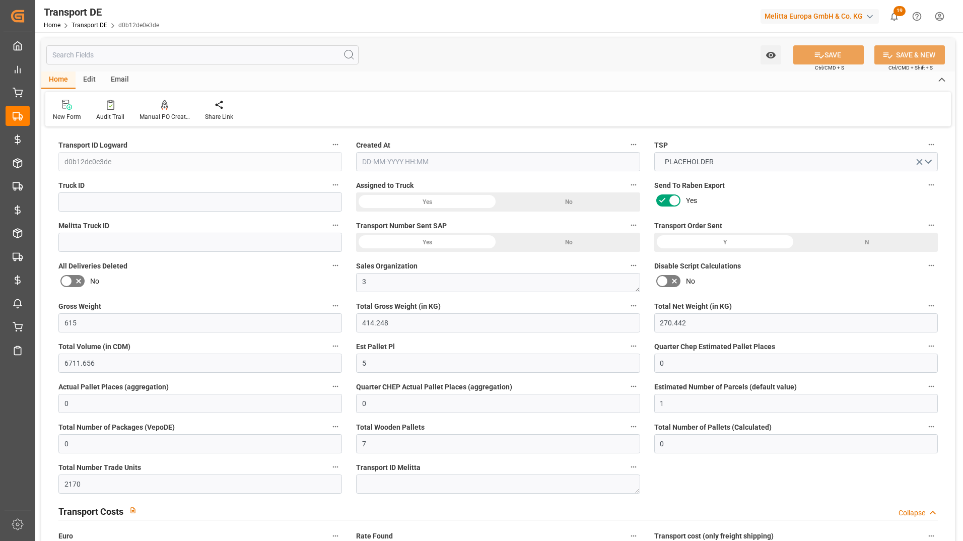
type input "0"
type input "26"
type input "0"
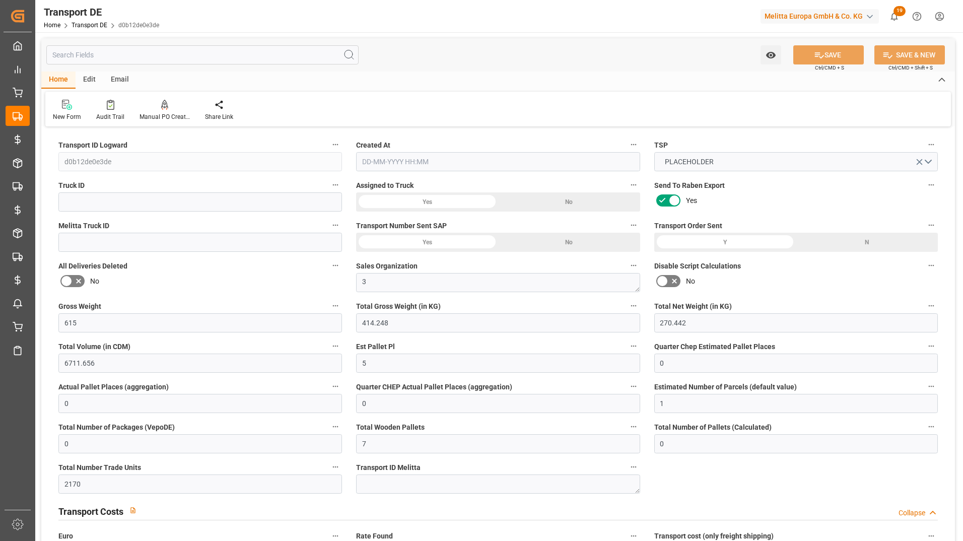
type input "0"
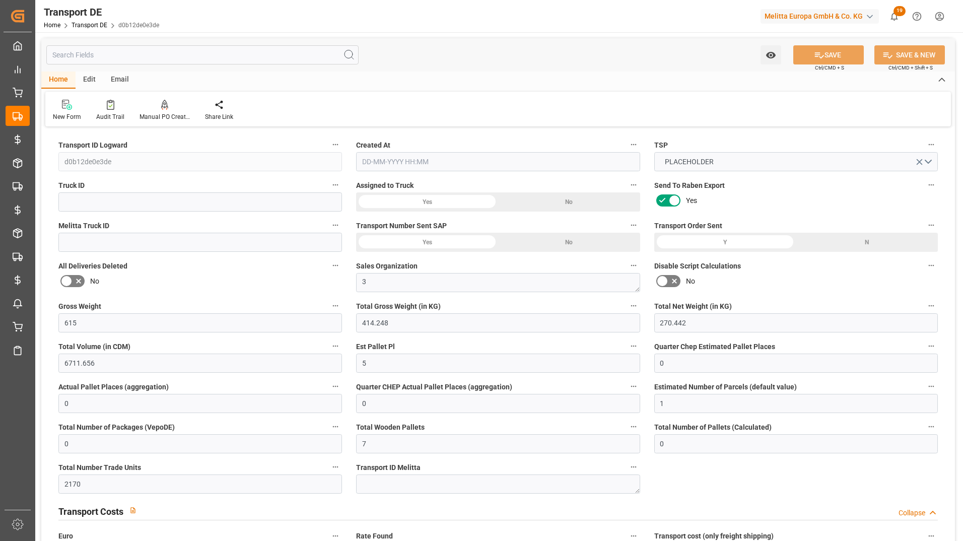
type input "0"
type input "414.248"
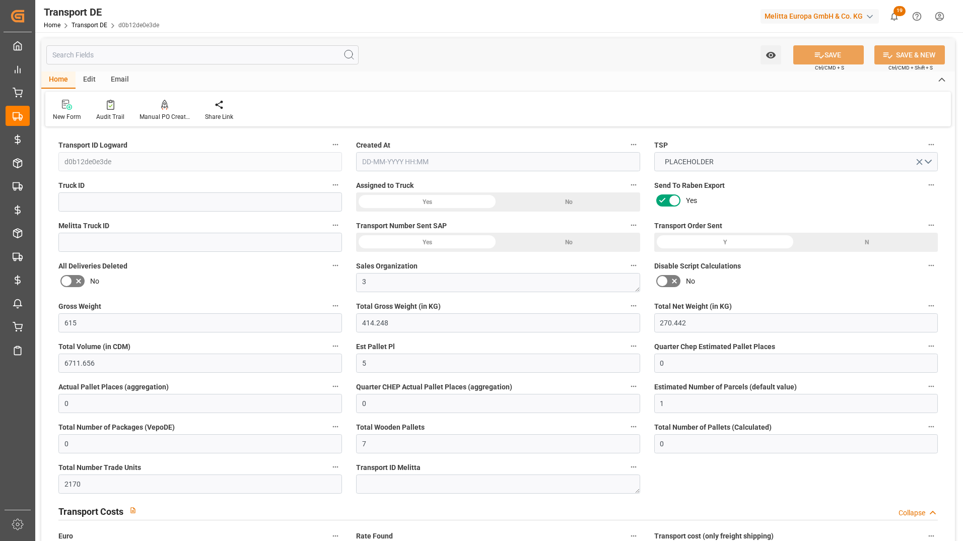
type input "4710.8598"
type input "21"
type input "35"
type input "3"
type input "1"
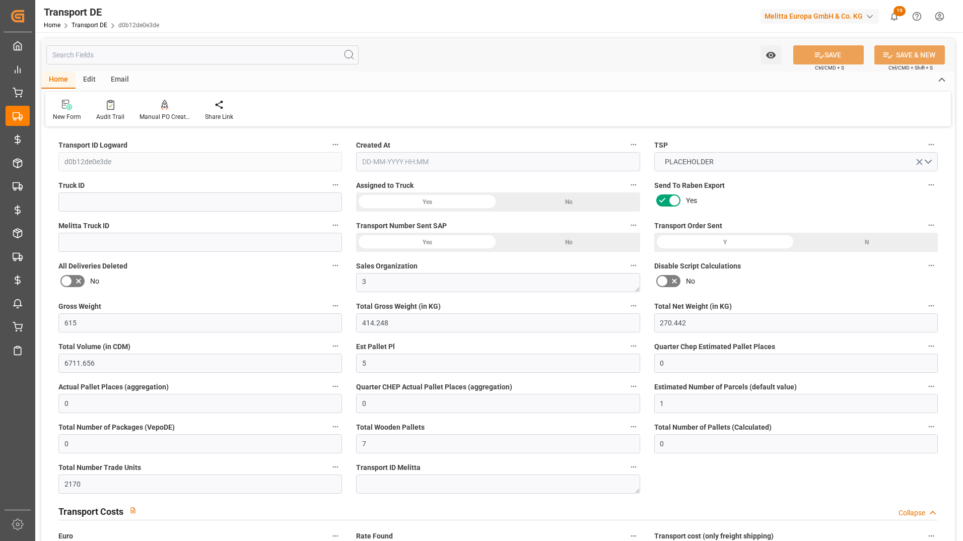
type input "3"
type input "0"
type input "1"
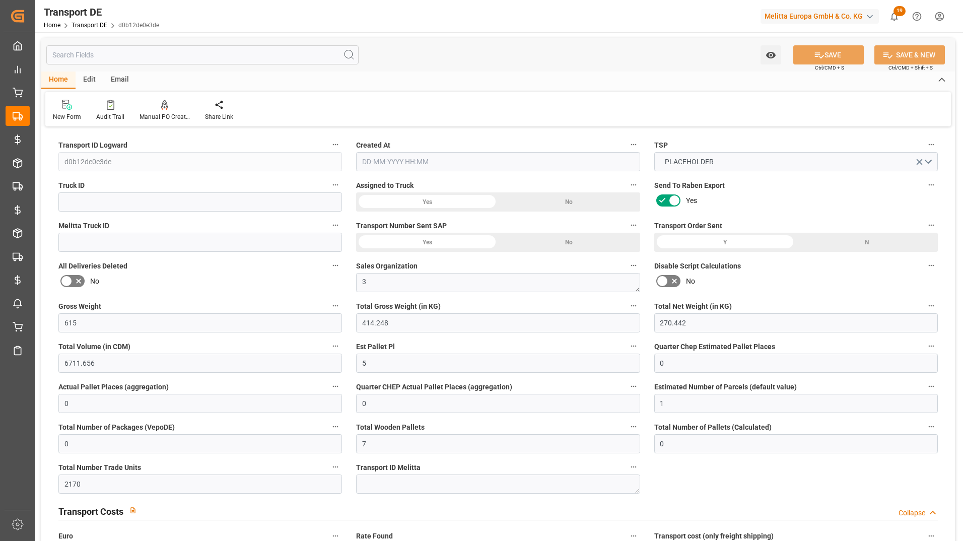
type input "0"
type input "3.039"
type input "0"
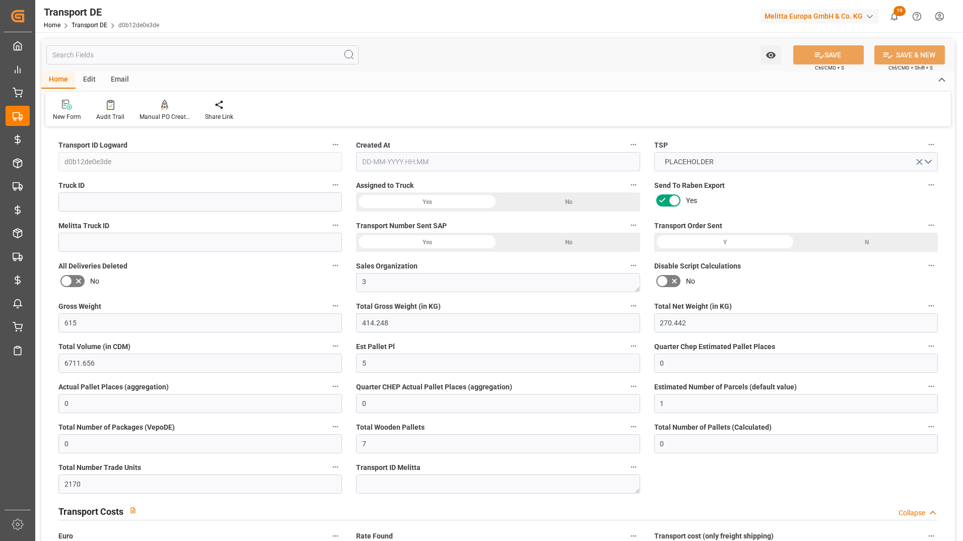
type input "[DATE] 11:17"
type input "[DATE]"
click at [165, 52] on input "text" at bounding box center [202, 54] width 312 height 19
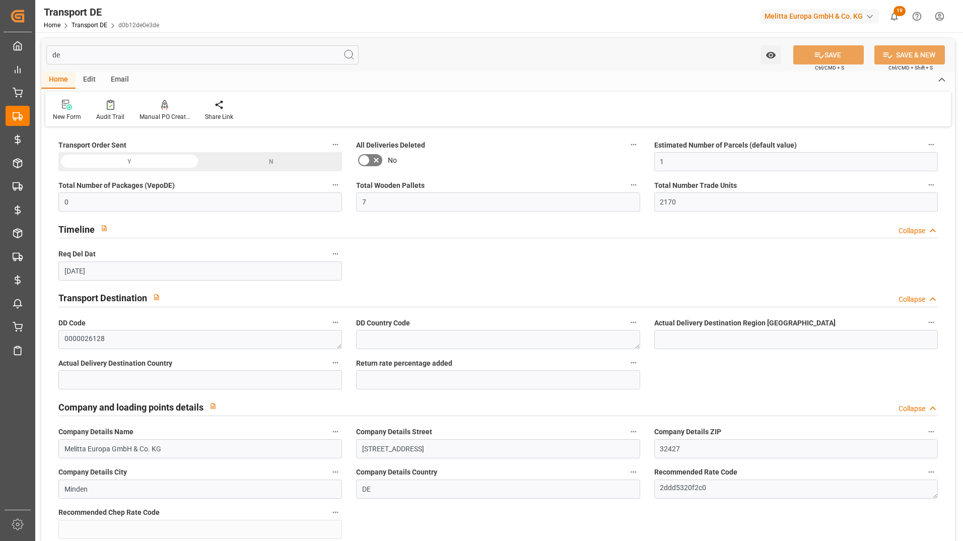
type input "de"
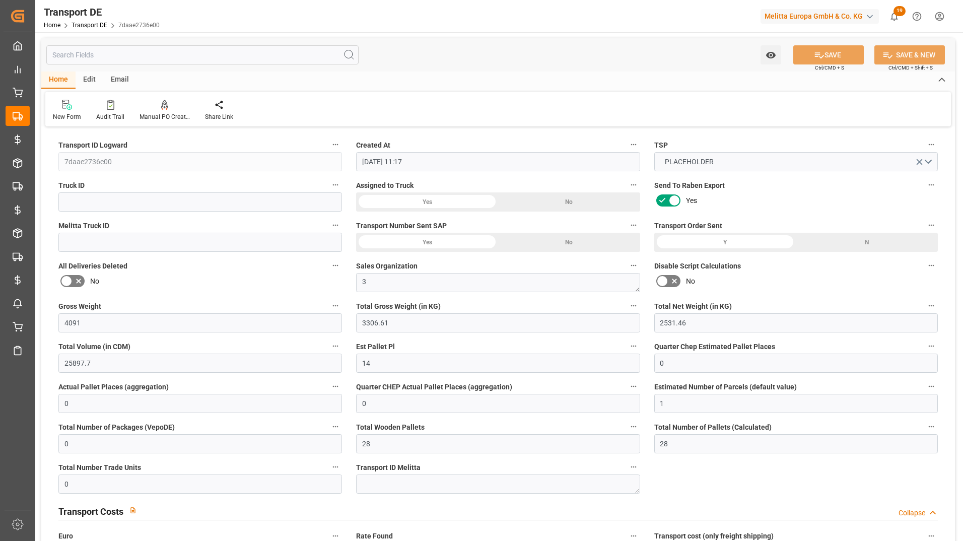
click at [117, 51] on input "text" at bounding box center [202, 54] width 312 height 19
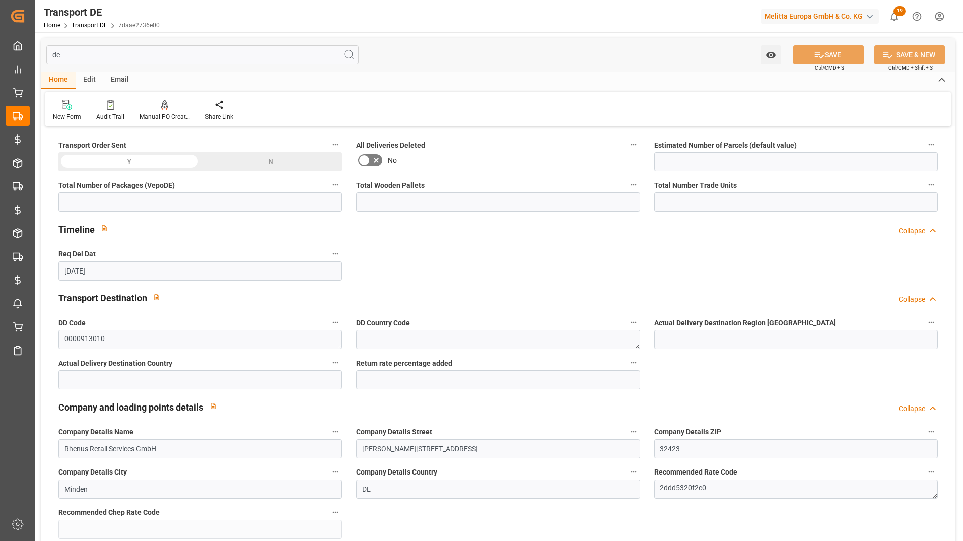
type input "d"
type input "1"
type input "0"
type input "28"
type input "0"
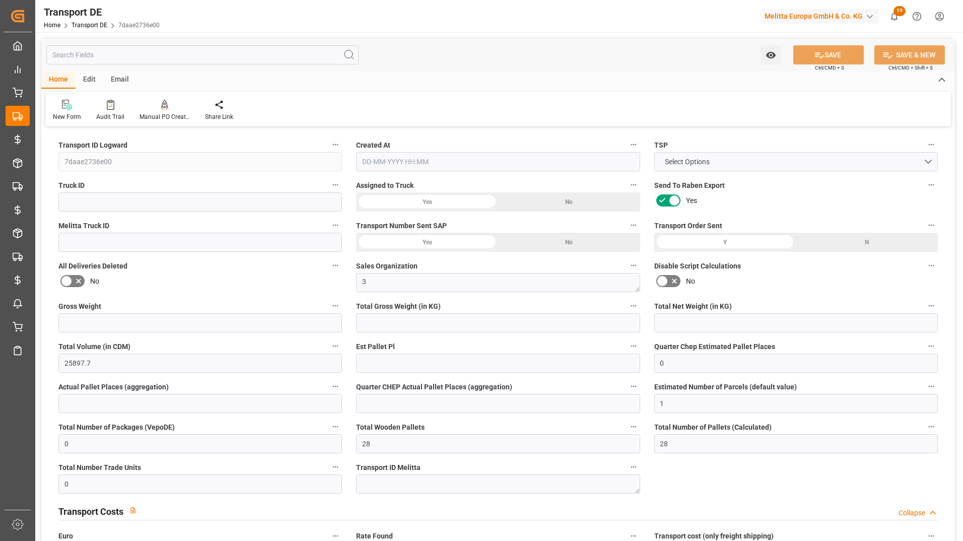
type textarea "3"
type input "25897.7"
type input "0"
type input "28"
type input "0"
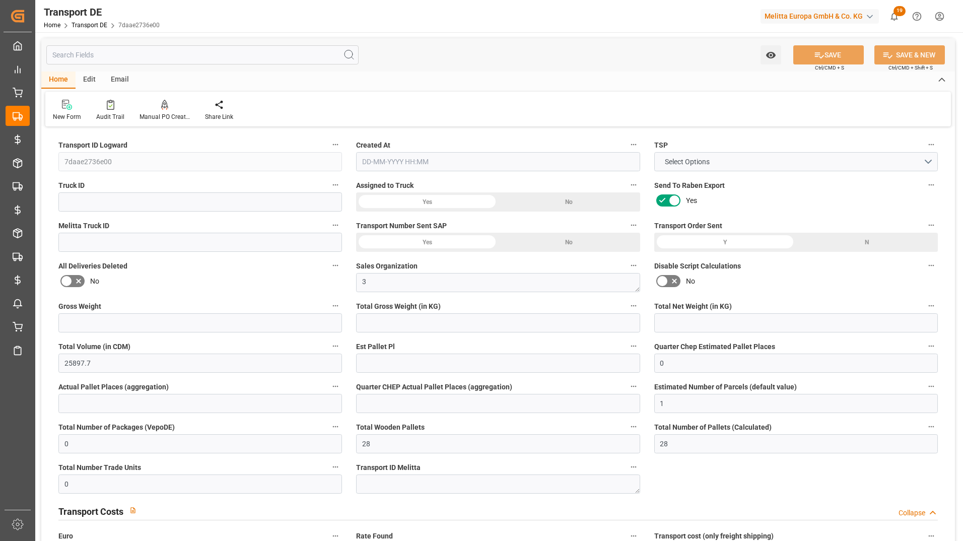
type input "26"
type input "DE-32423"
type input "0"
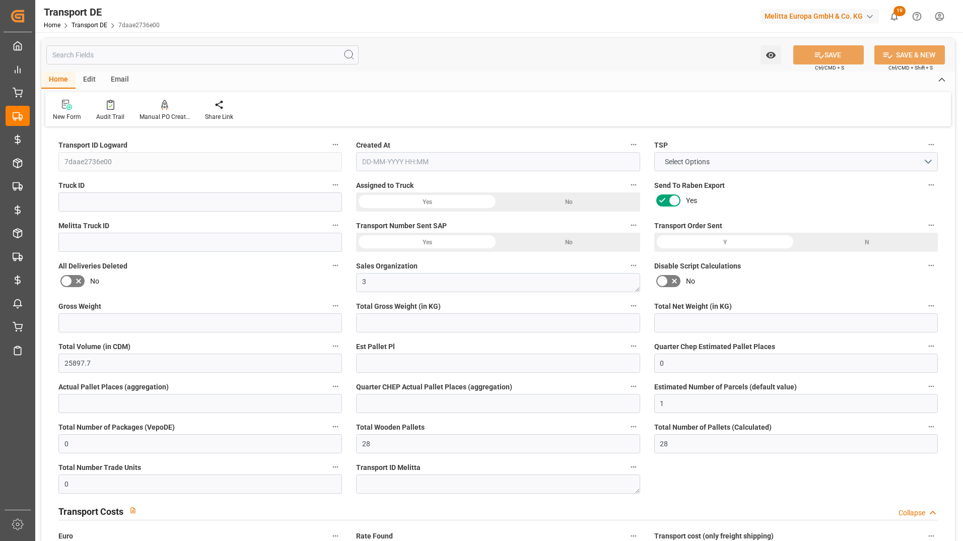
type input "0"
type input "DE"
type input "Small Shipment"
type input "21"
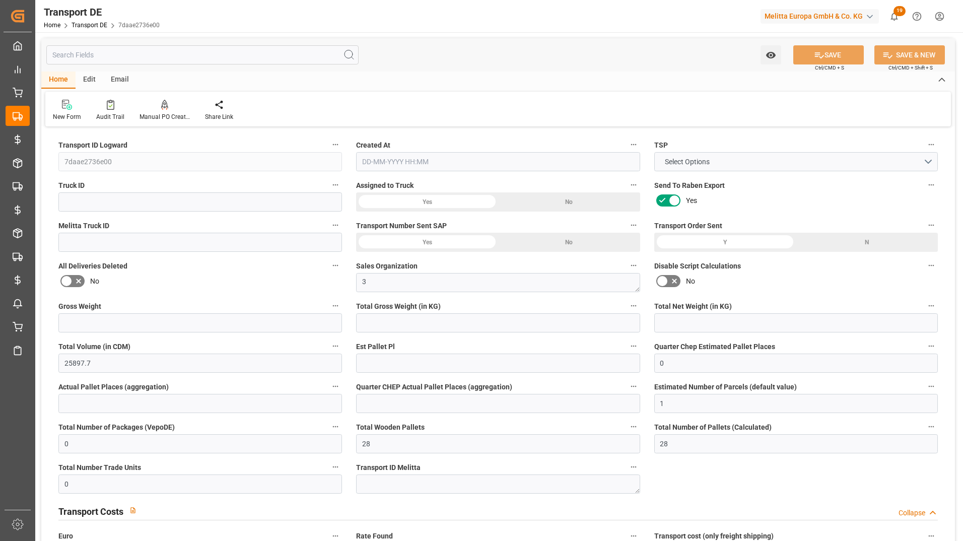
type input "35"
type input "SE41"
type input "DAP"
type input "27-08-2025 11:17"
type input "4091"
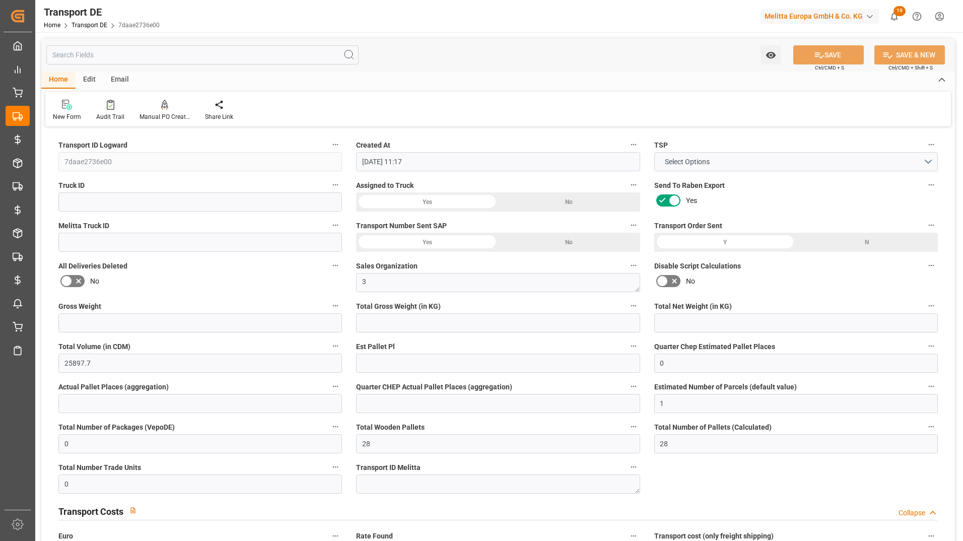
type input "3306.61"
type input "2531.46"
type input "14"
type input "0"
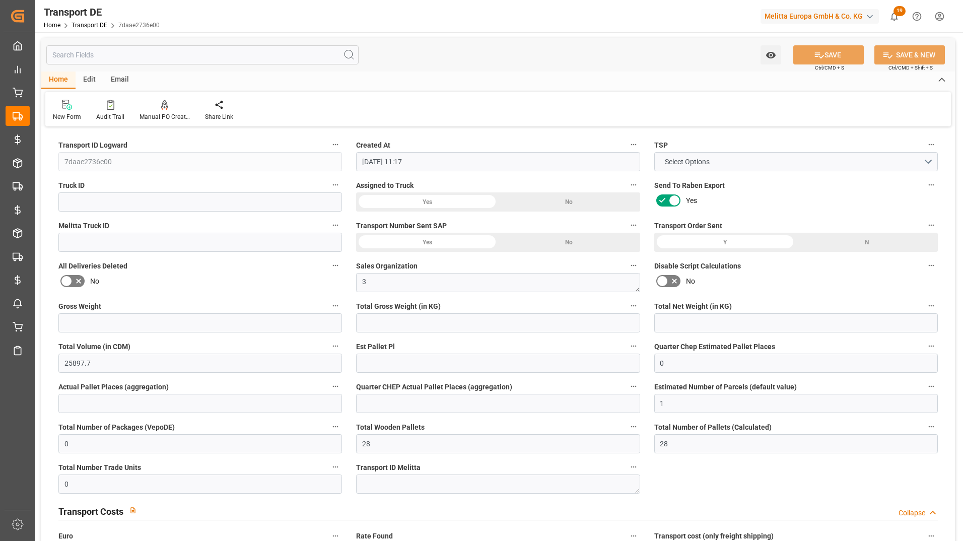
type input "0"
type input "43.443"
type input "0"
type input "28-08-2025"
type input "0"
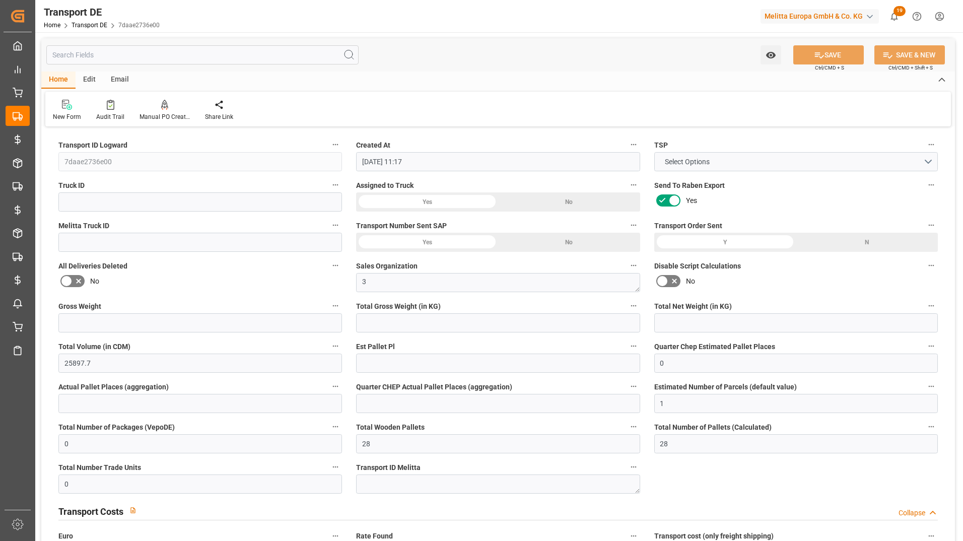
type input "0"
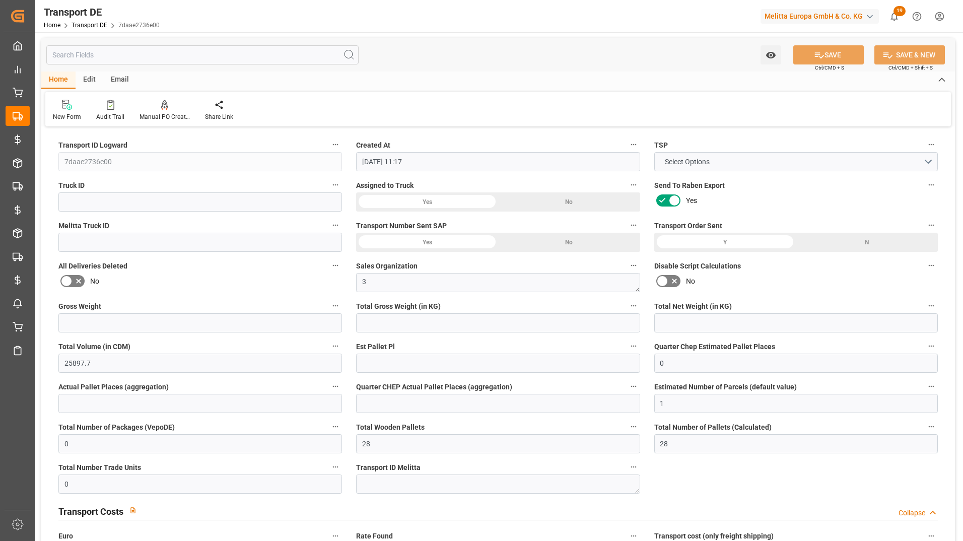
type input "3306.61"
type input "4710.8598"
type input "0"
type input "28"
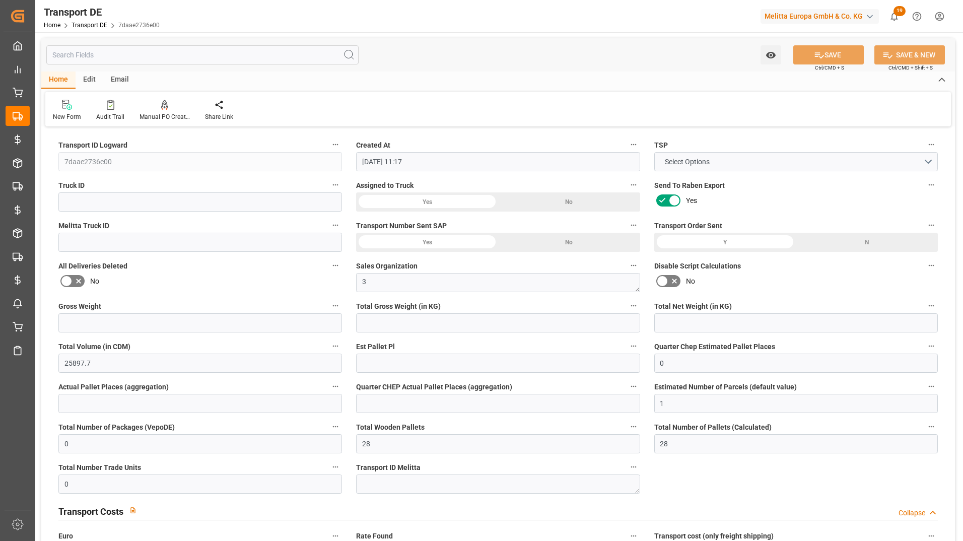
type input "0"
click at [420, 489] on textarea at bounding box center [498, 483] width 284 height 19
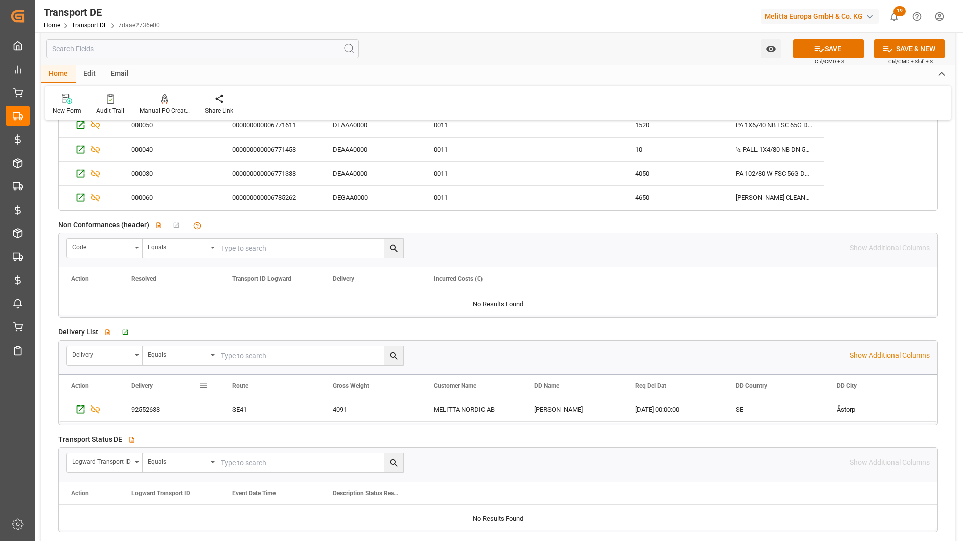
scroll to position [1712, 0]
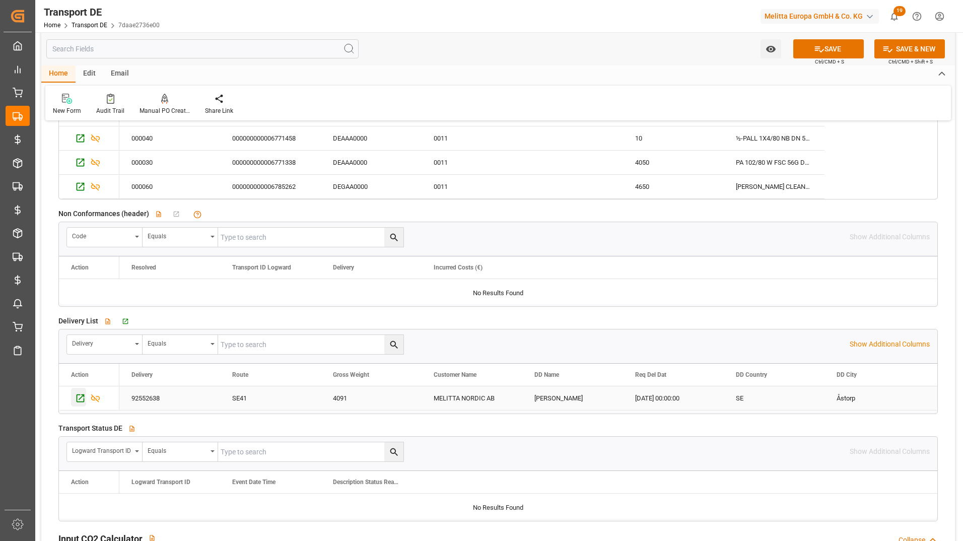
type textarea "Update"
click at [77, 394] on icon "Press SPACE to select this row." at bounding box center [81, 398] width 8 height 8
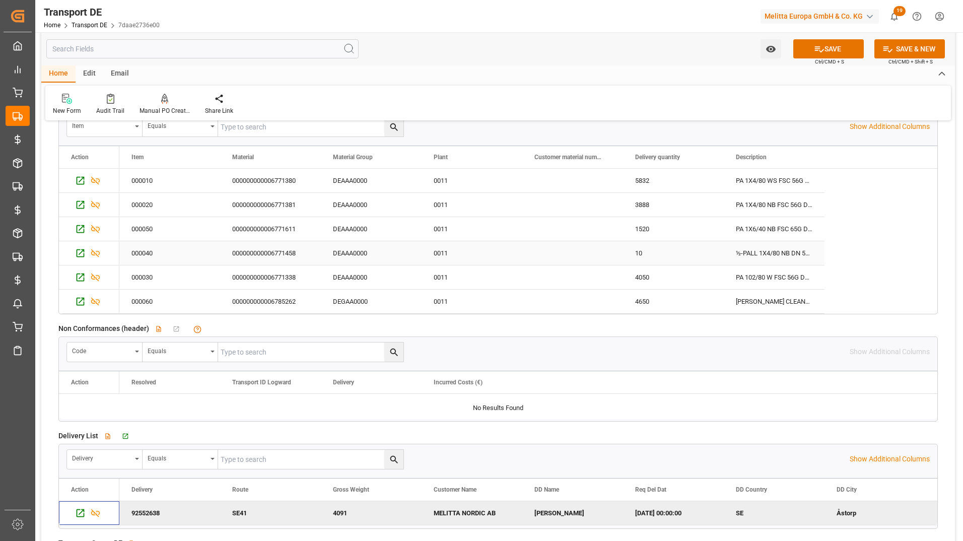
scroll to position [1460, 0]
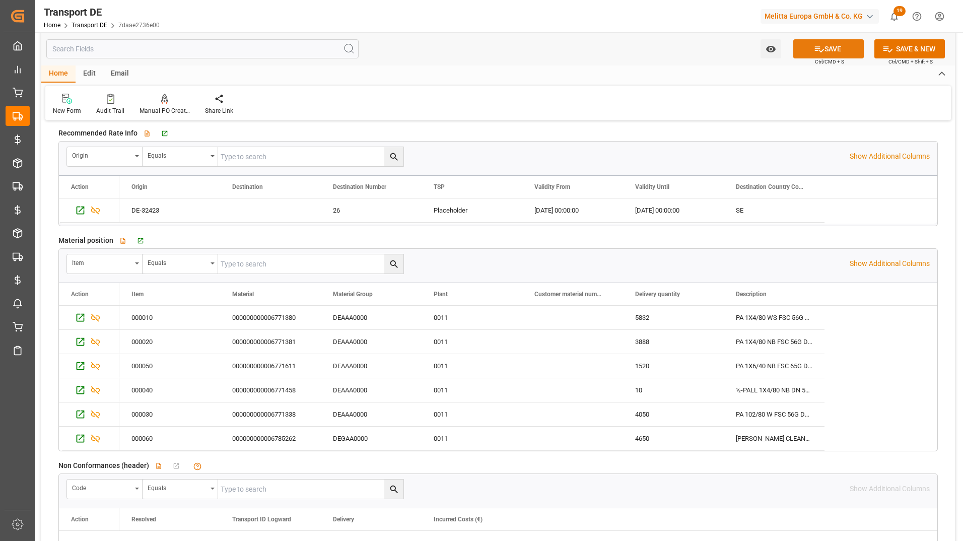
click at [821, 43] on button "SAVE" at bounding box center [828, 48] width 71 height 19
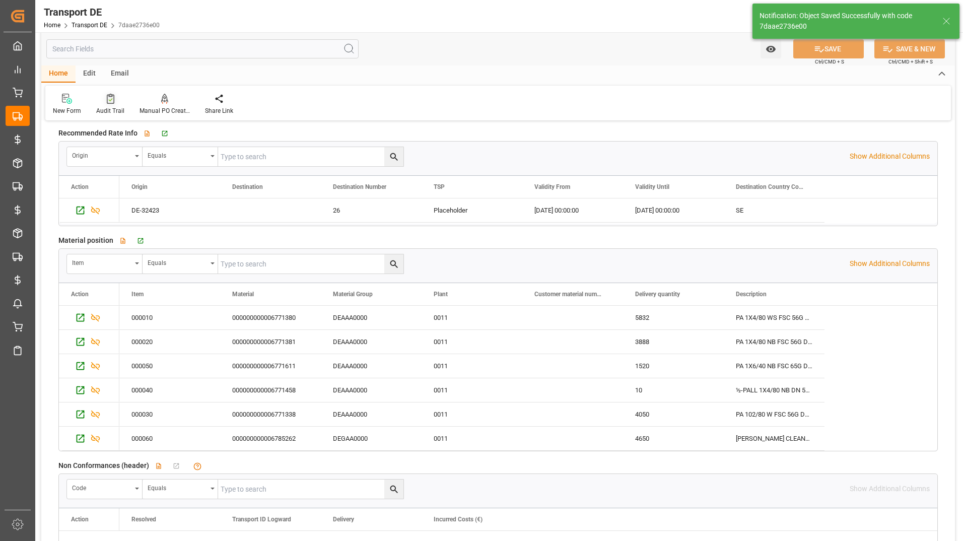
click at [108, 104] on icon at bounding box center [111, 99] width 8 height 10
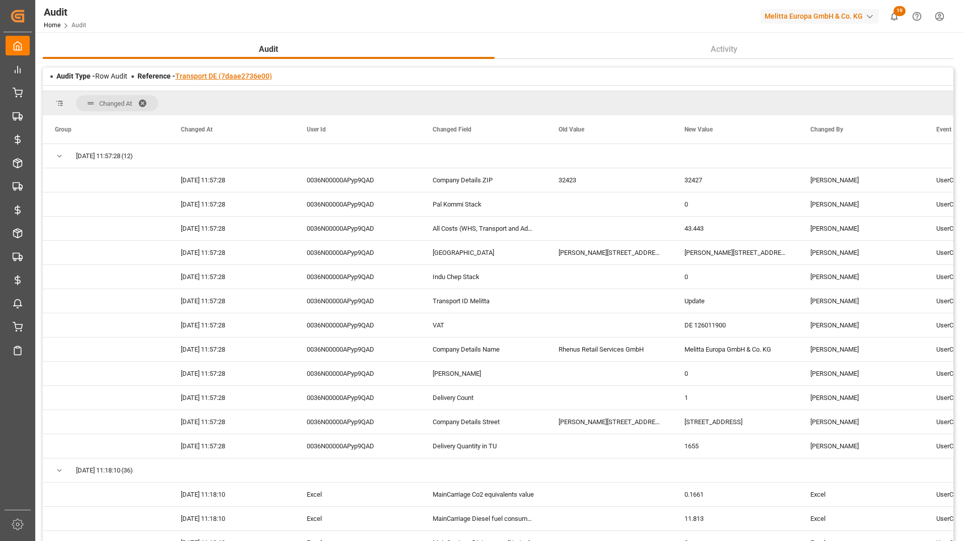
click at [257, 75] on link "Transport DE (7daae2736e00)" at bounding box center [223, 76] width 97 height 8
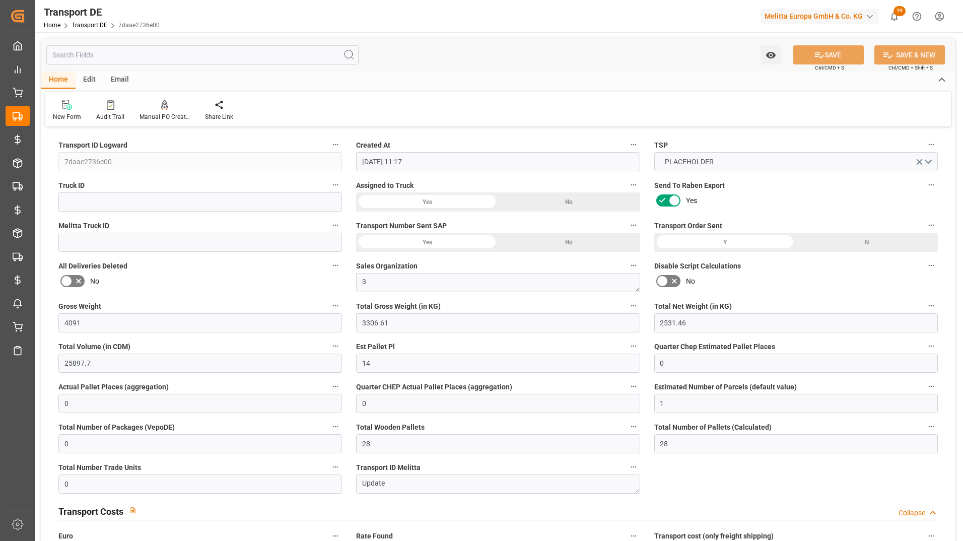
click at [145, 55] on input "text" at bounding box center [202, 54] width 312 height 19
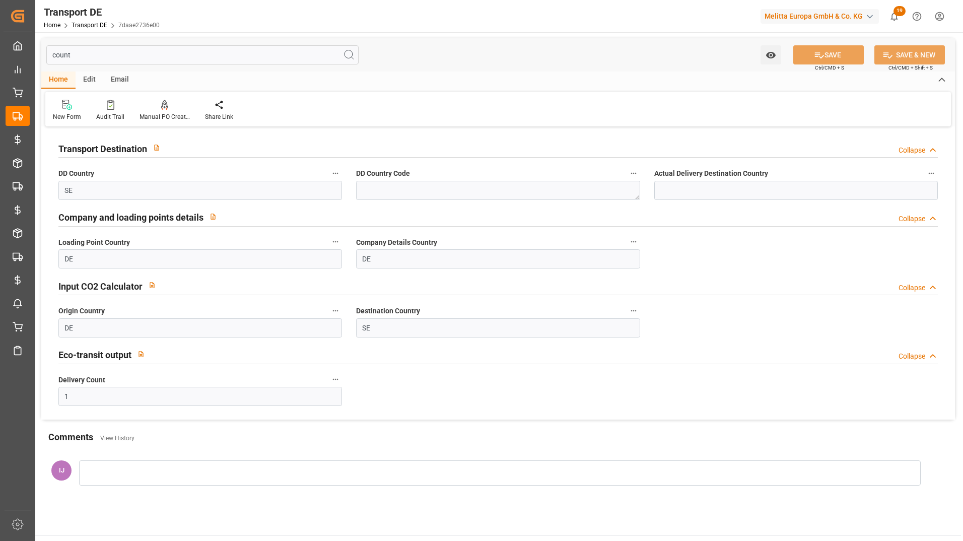
type input "count"
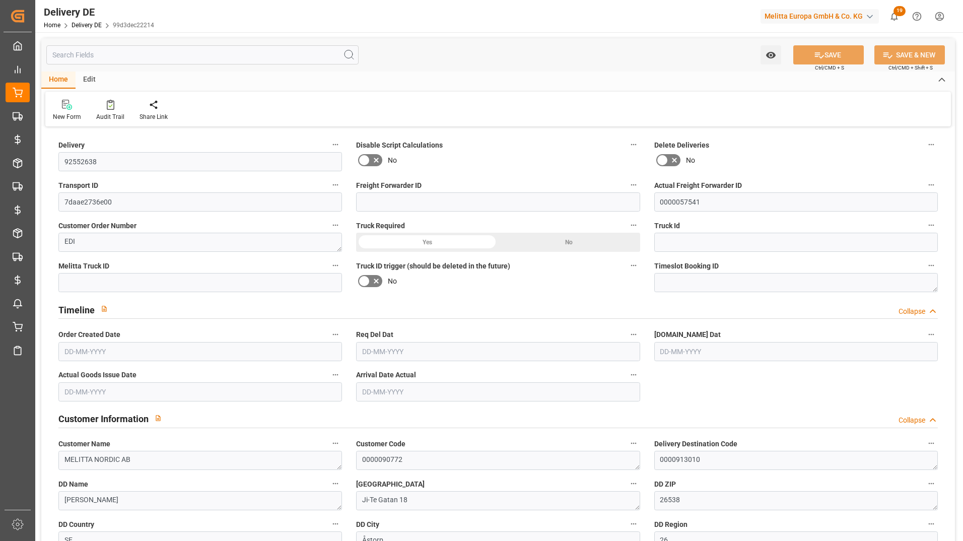
type input "0"
type input "14"
type input "2531.46"
type input "4091"
type input "25897.7"
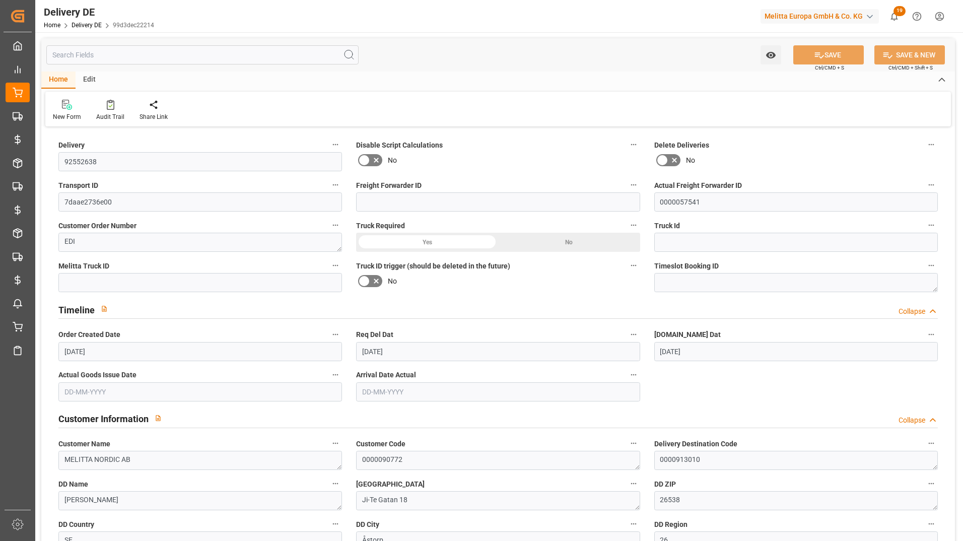
type input "[DATE]"
type input "01-09-2025"
type input "28-08-2025"
click at [128, 54] on input "text" at bounding box center [202, 54] width 312 height 19
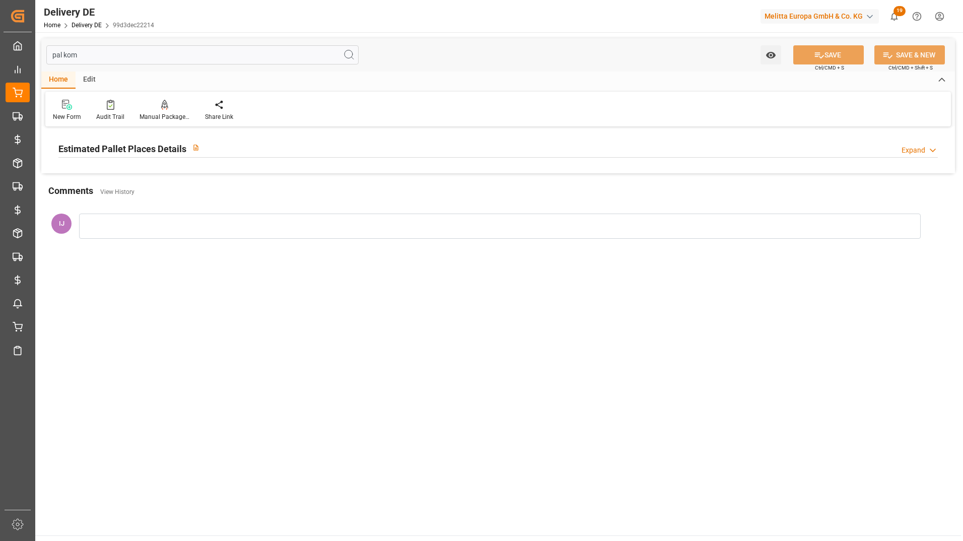
type input "pal kom"
click at [122, 146] on h2 "Estimated Pallet Places Details" at bounding box center [122, 149] width 128 height 14
click at [125, 146] on h2 "Estimated Pallet Places Details" at bounding box center [122, 149] width 128 height 14
drag, startPoint x: 58, startPoint y: 53, endPoint x: 23, endPoint y: 53, distance: 35.3
click at [23, 53] on div "Created by potrace 1.15, written by Peter Selinger 2001-2017 Created by potrace…" at bounding box center [481, 270] width 963 height 541
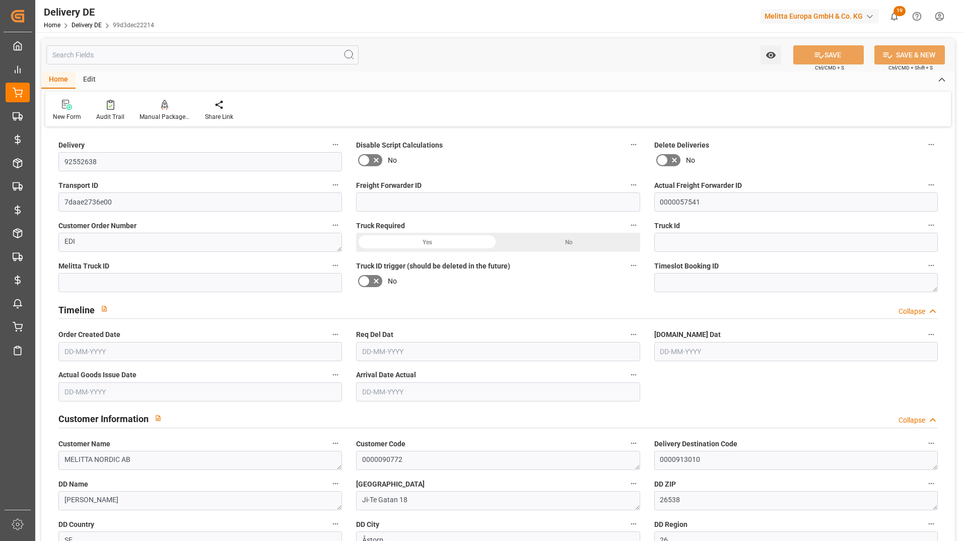
type input "0"
type input "14"
type input "2531.46"
type input "4091"
type input "25897.7"
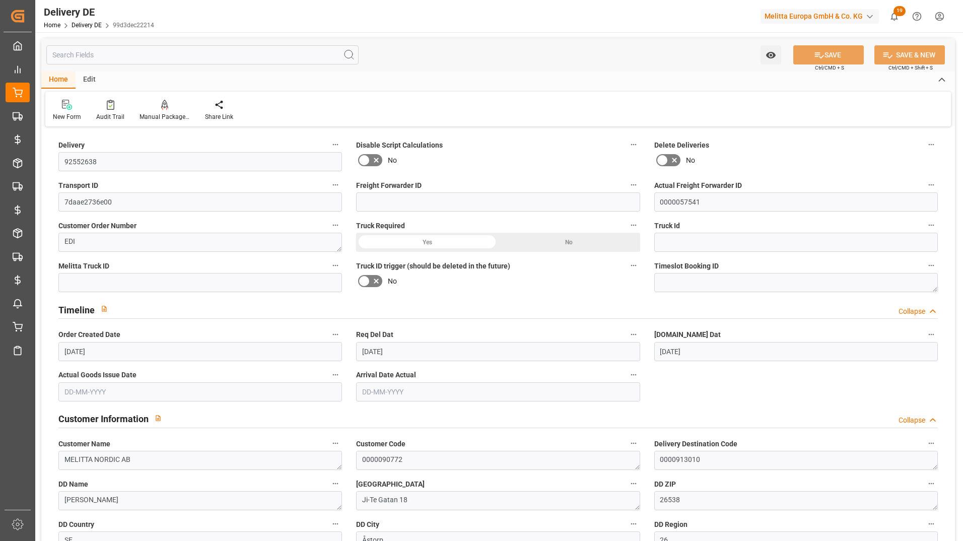
type input "27-08-2025"
type input "01-09-2025"
type input "28-08-2025"
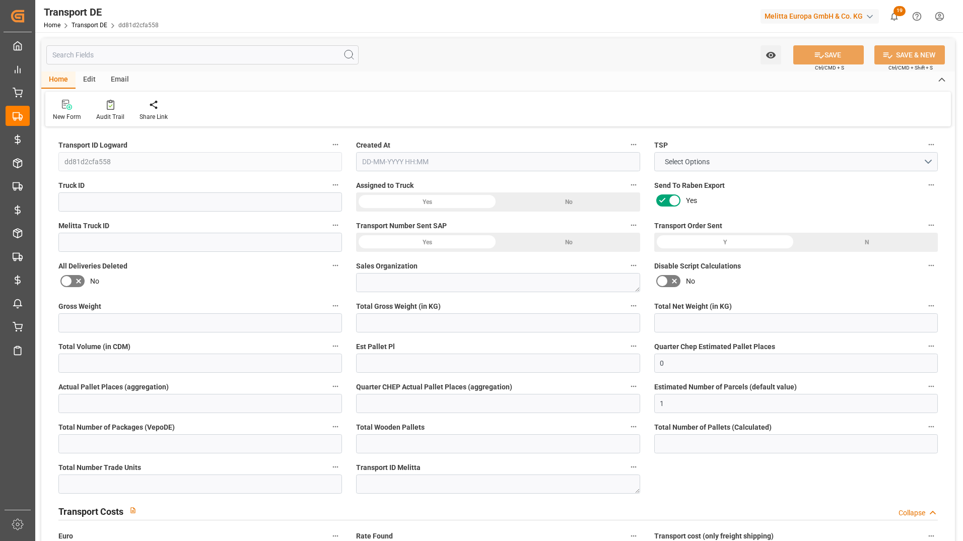
type input "0"
type input "1"
type input "0"
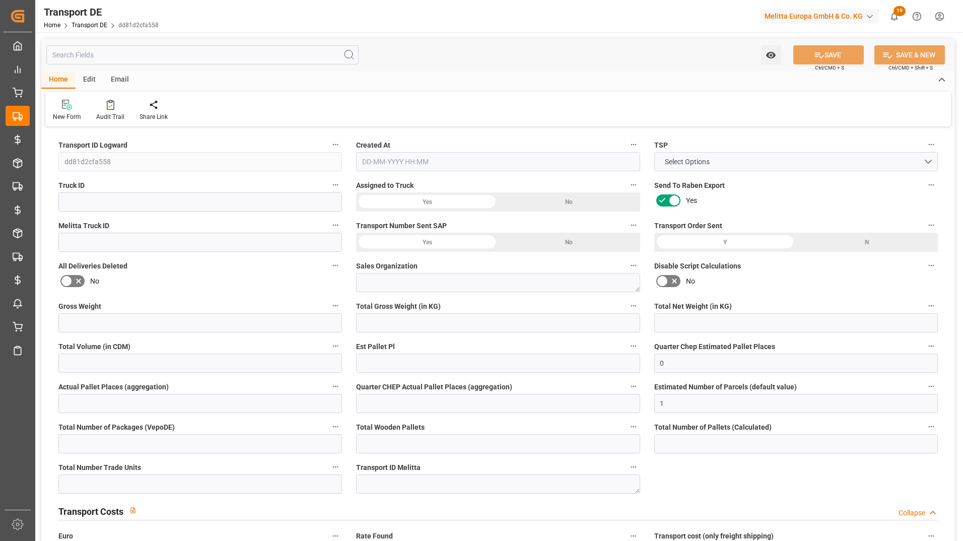
type input "0"
type input "21"
type input "[DATE] 12:45"
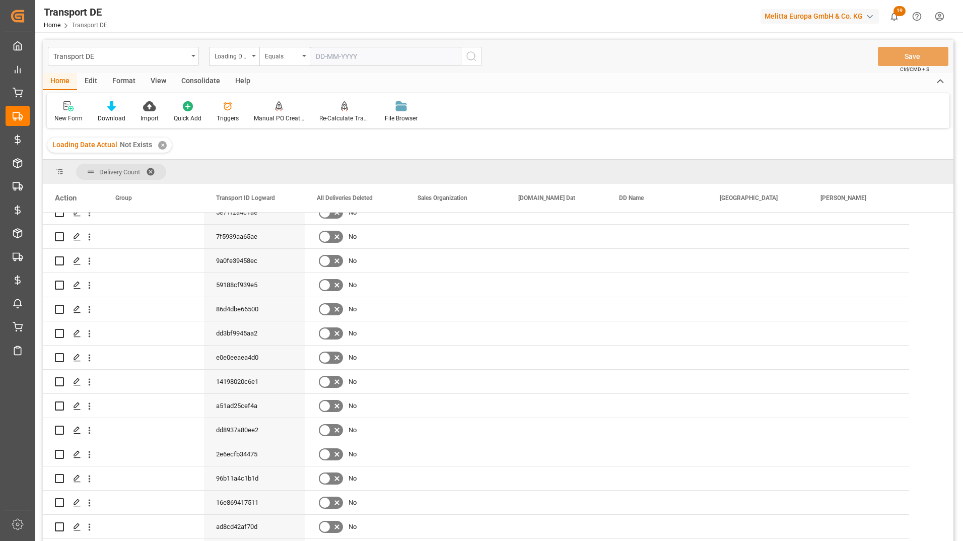
scroll to position [4, 0]
